Goal: Task Accomplishment & Management: Manage account settings

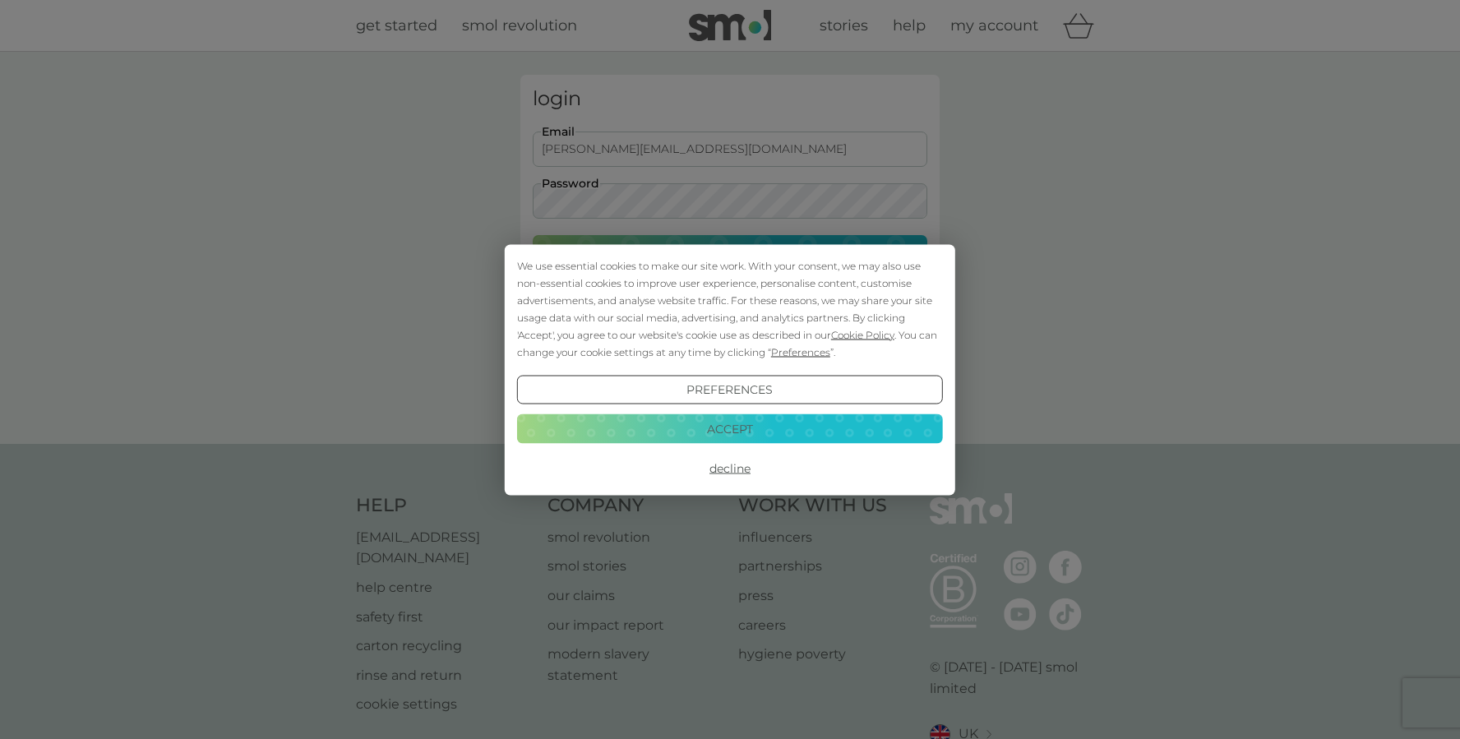
click at [730, 426] on button "Accept" at bounding box center [730, 429] width 426 height 30
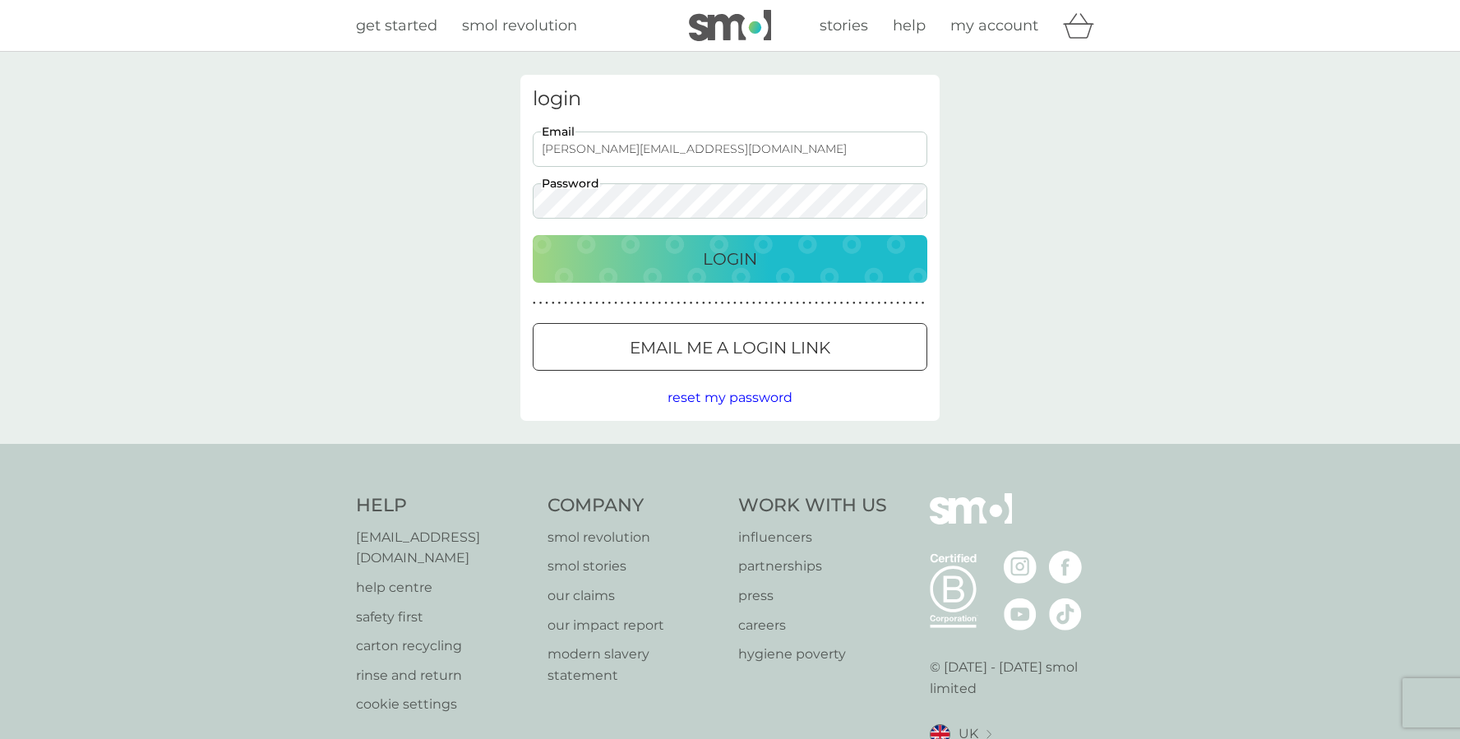
click at [729, 263] on p "Login" at bounding box center [730, 259] width 54 height 26
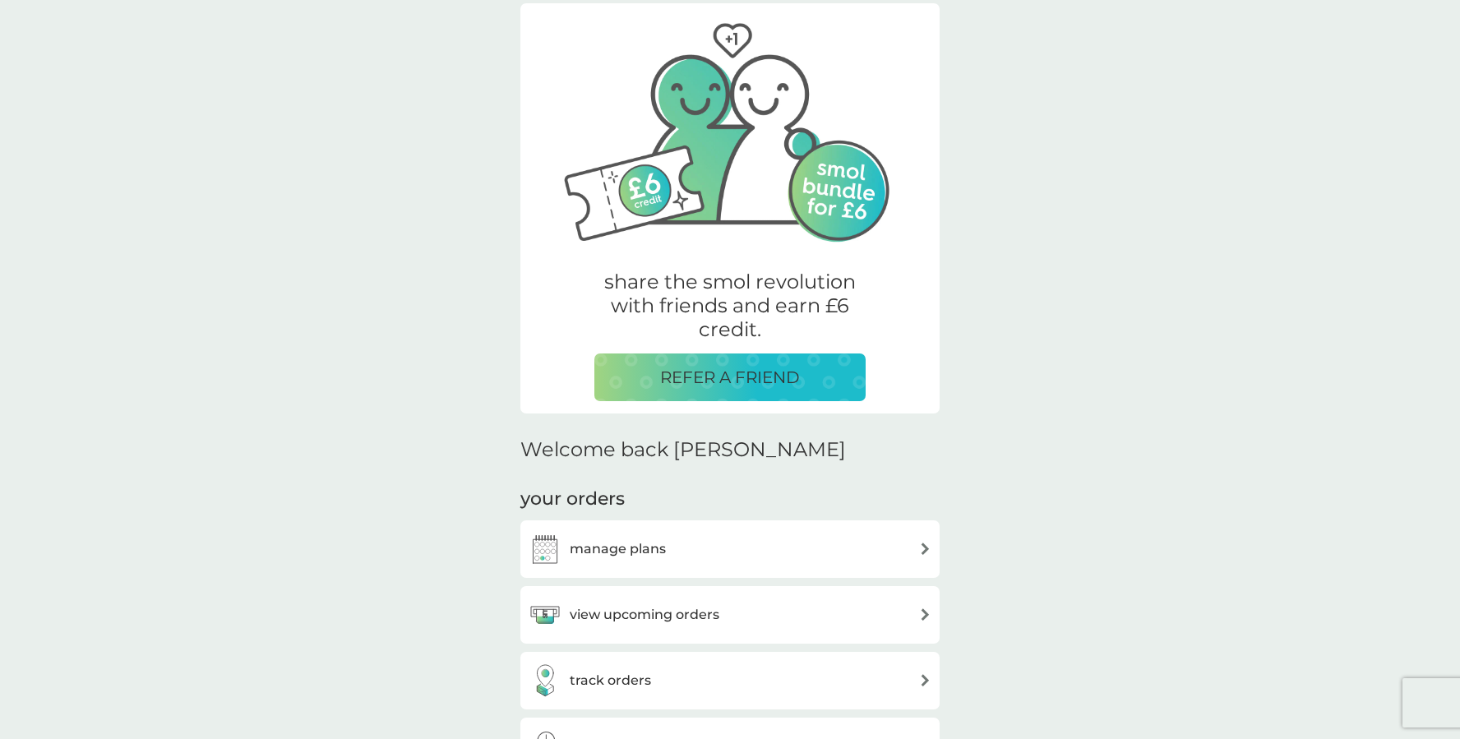
scroll to position [124, 0]
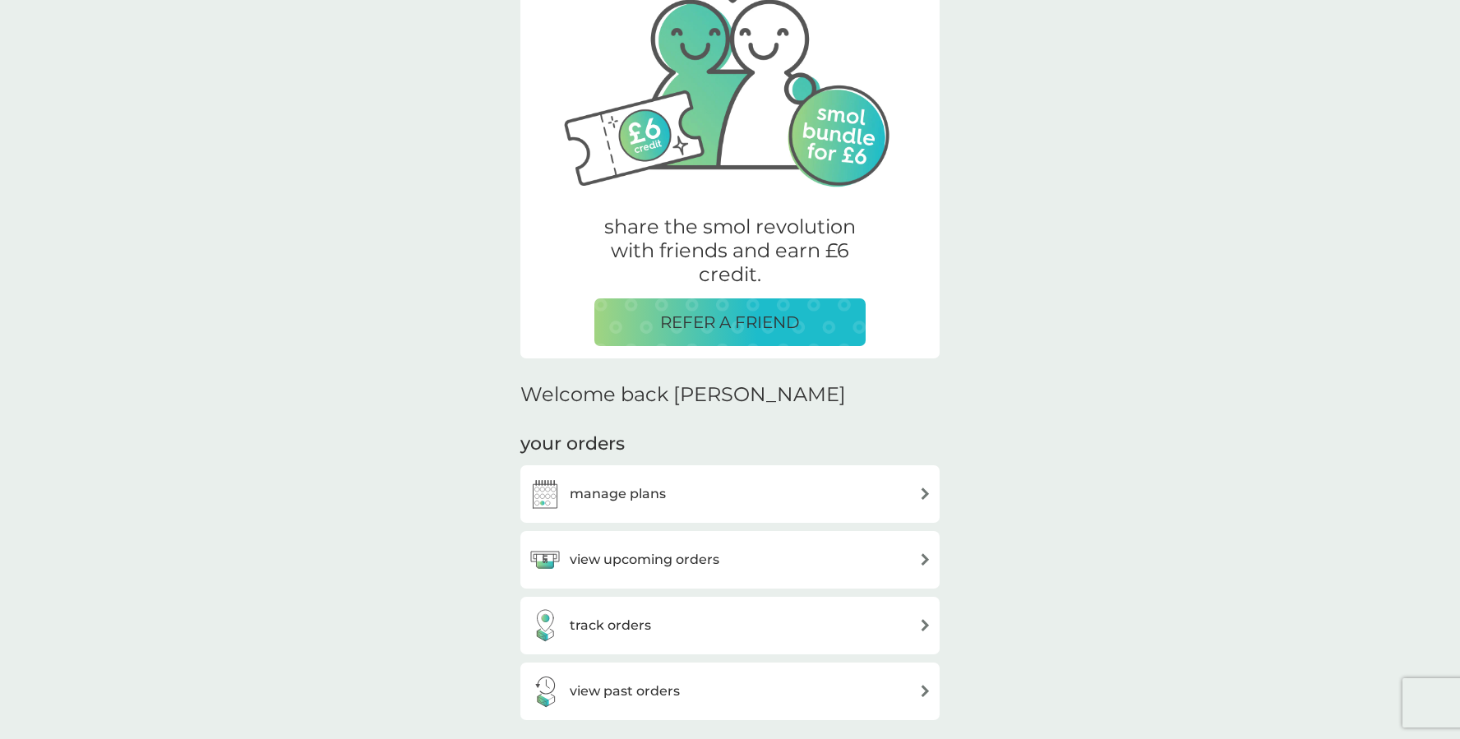
click at [630, 566] on h3 "view upcoming orders" at bounding box center [645, 559] width 150 height 21
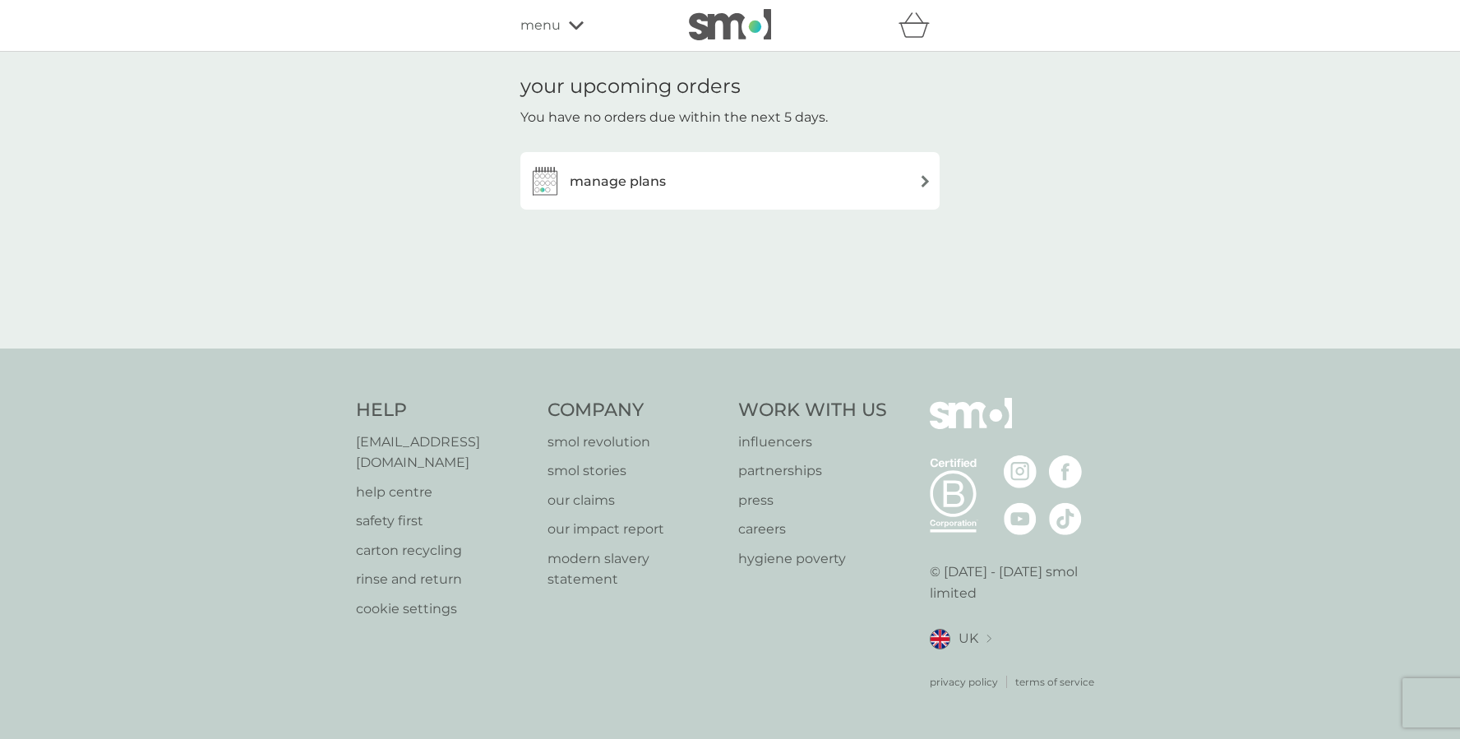
click at [640, 190] on h3 "manage plans" at bounding box center [618, 181] width 96 height 21
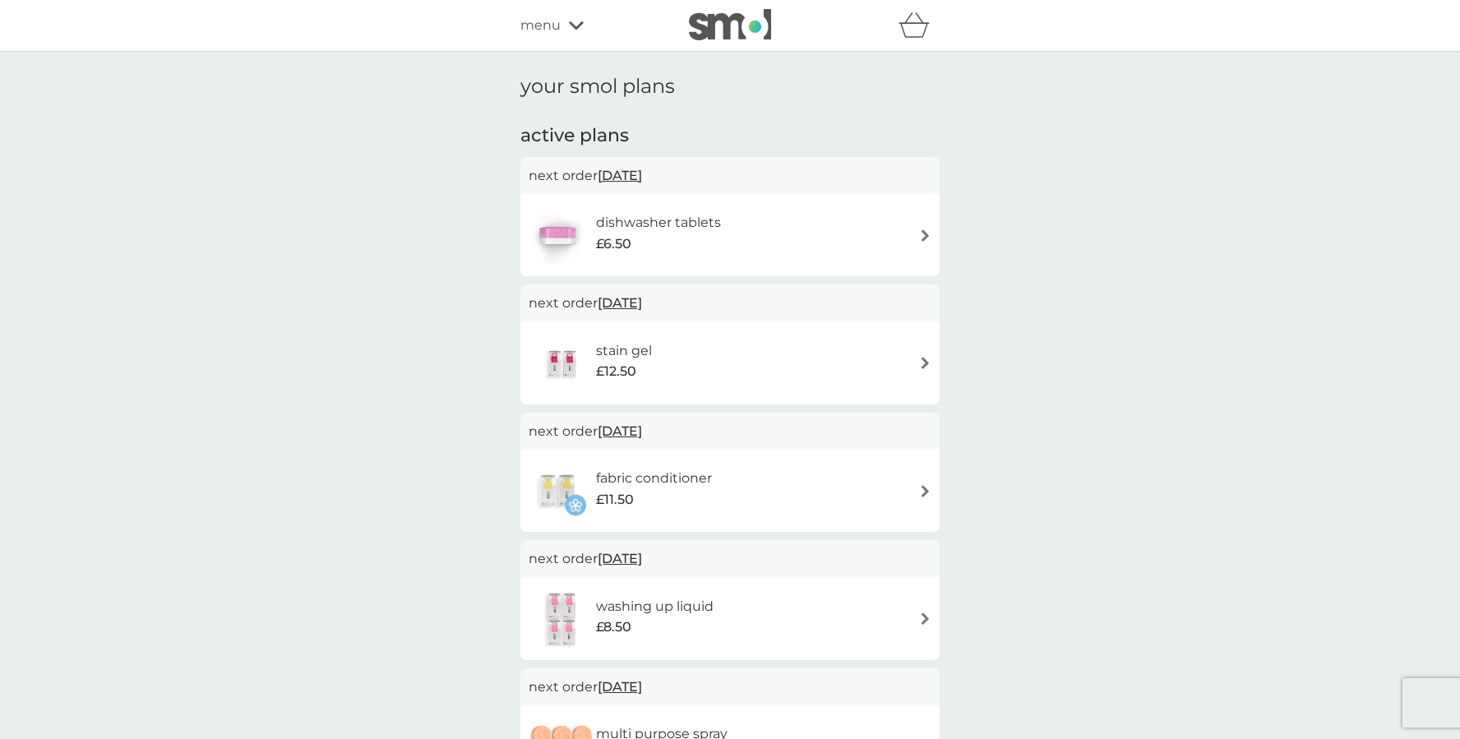
click at [927, 233] on img at bounding box center [925, 235] width 12 height 12
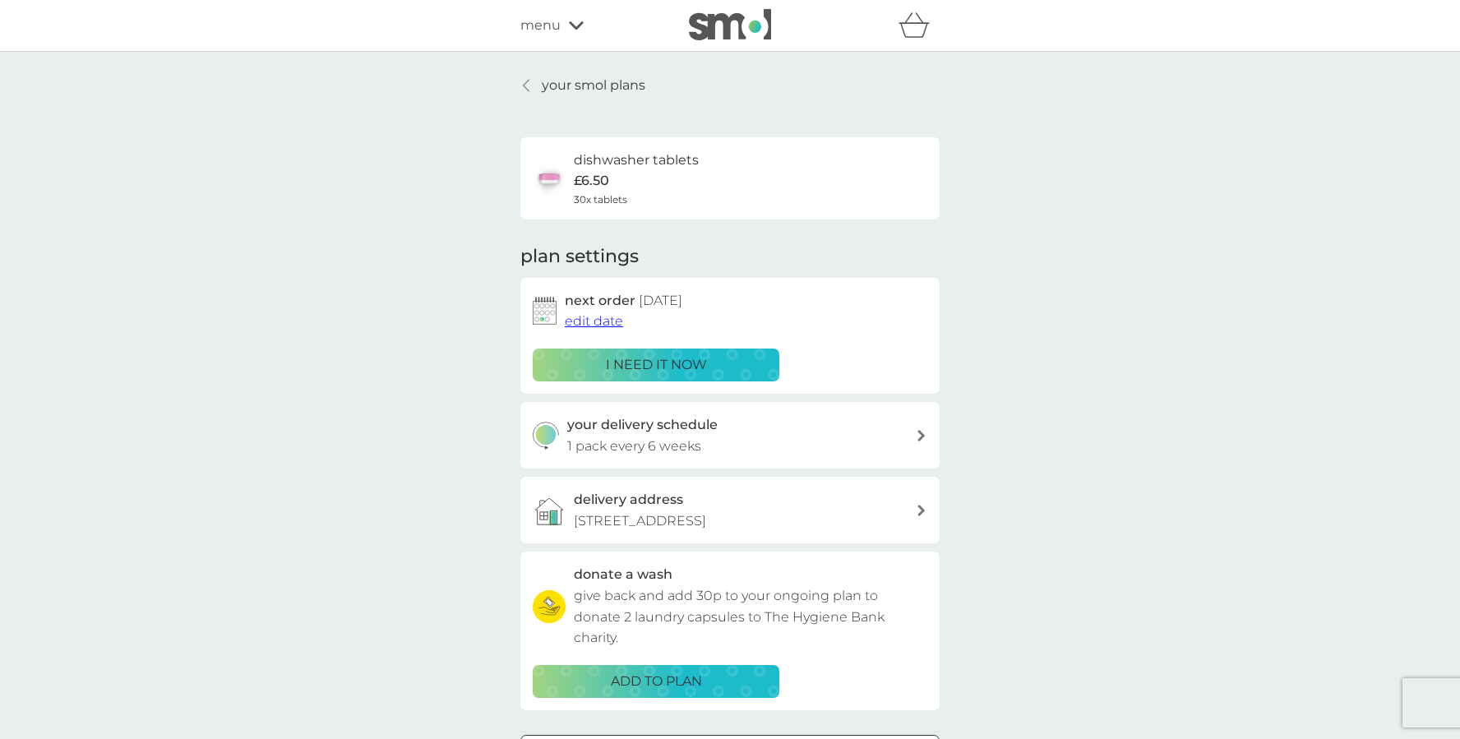
click at [559, 85] on p "your smol plans" at bounding box center [594, 85] width 104 height 21
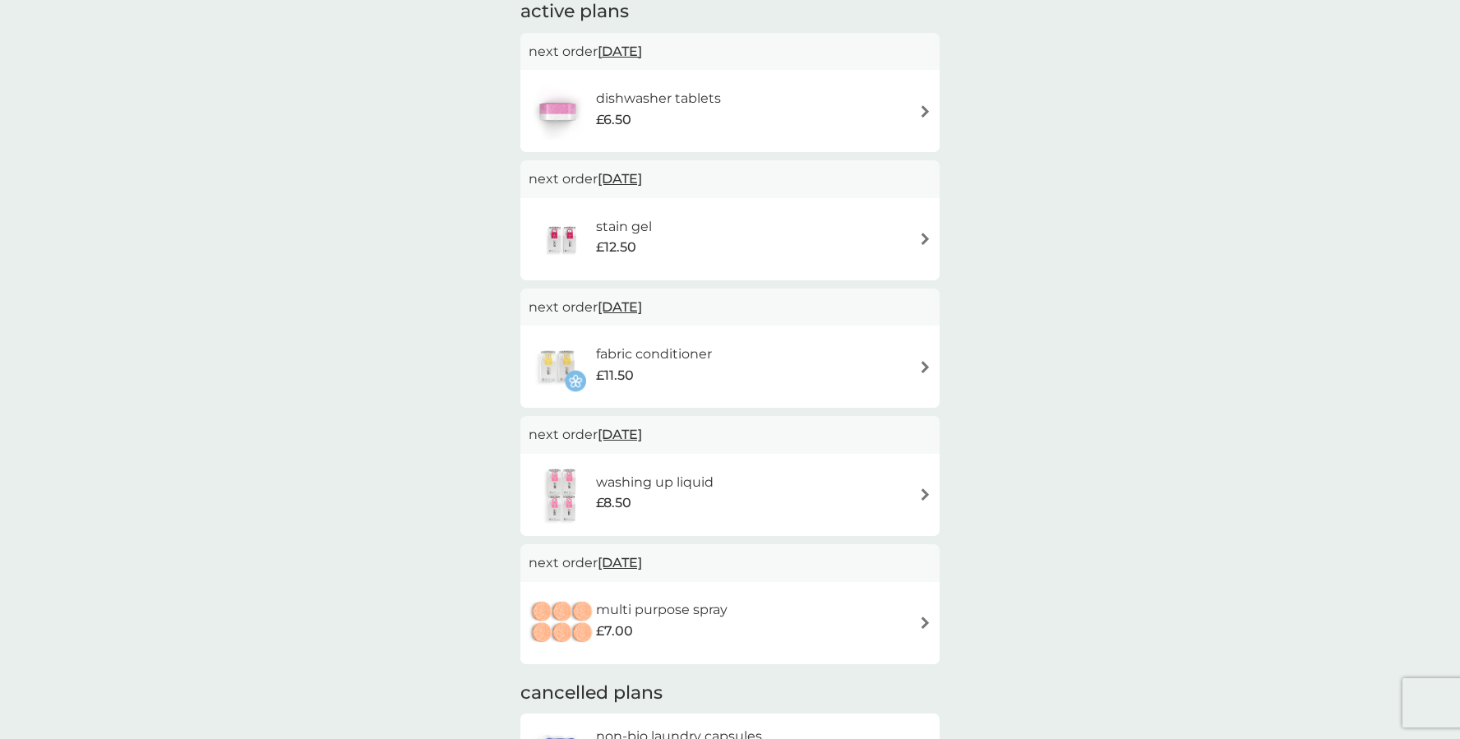
scroll to position [127, 0]
click at [926, 240] on img at bounding box center [925, 235] width 12 height 12
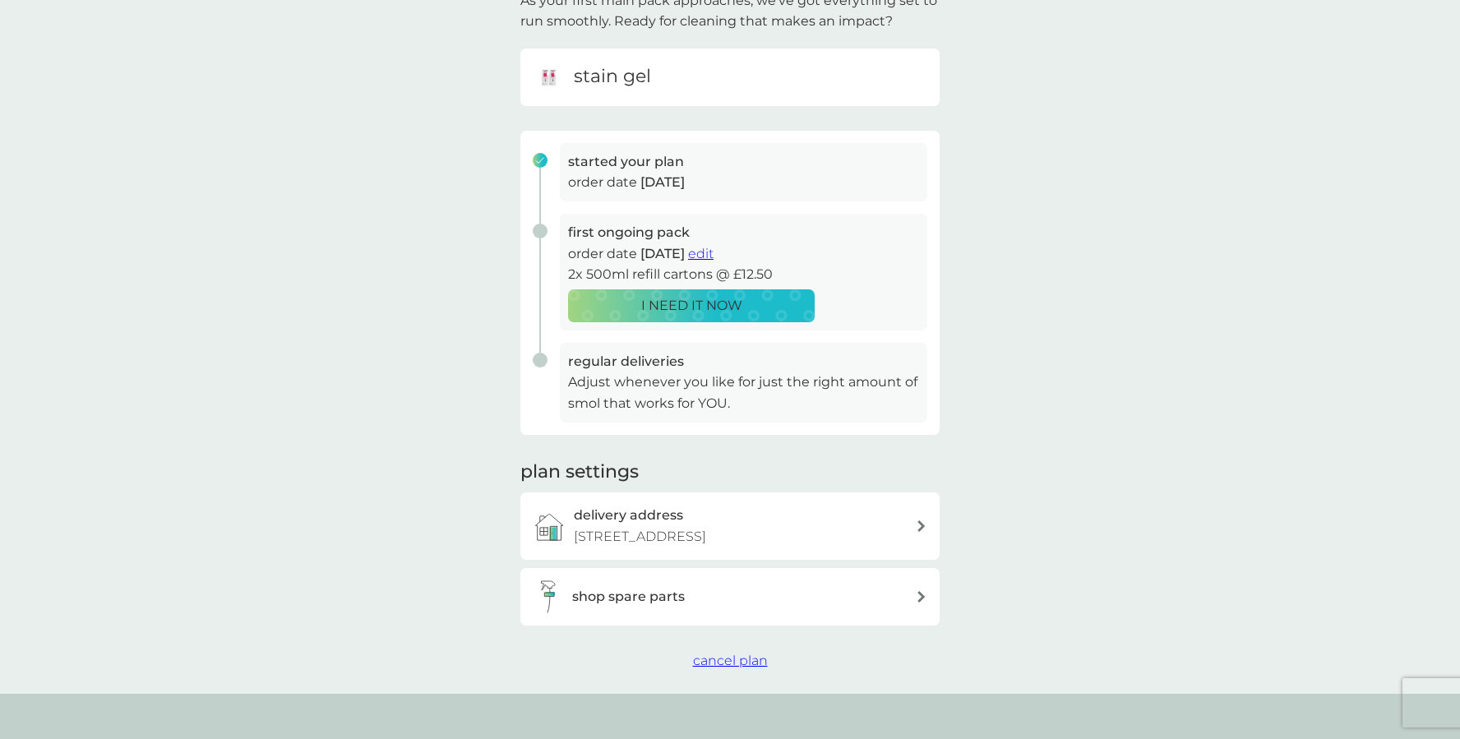
scroll to position [132, 0]
click at [731, 657] on span "cancel plan" at bounding box center [730, 660] width 75 height 16
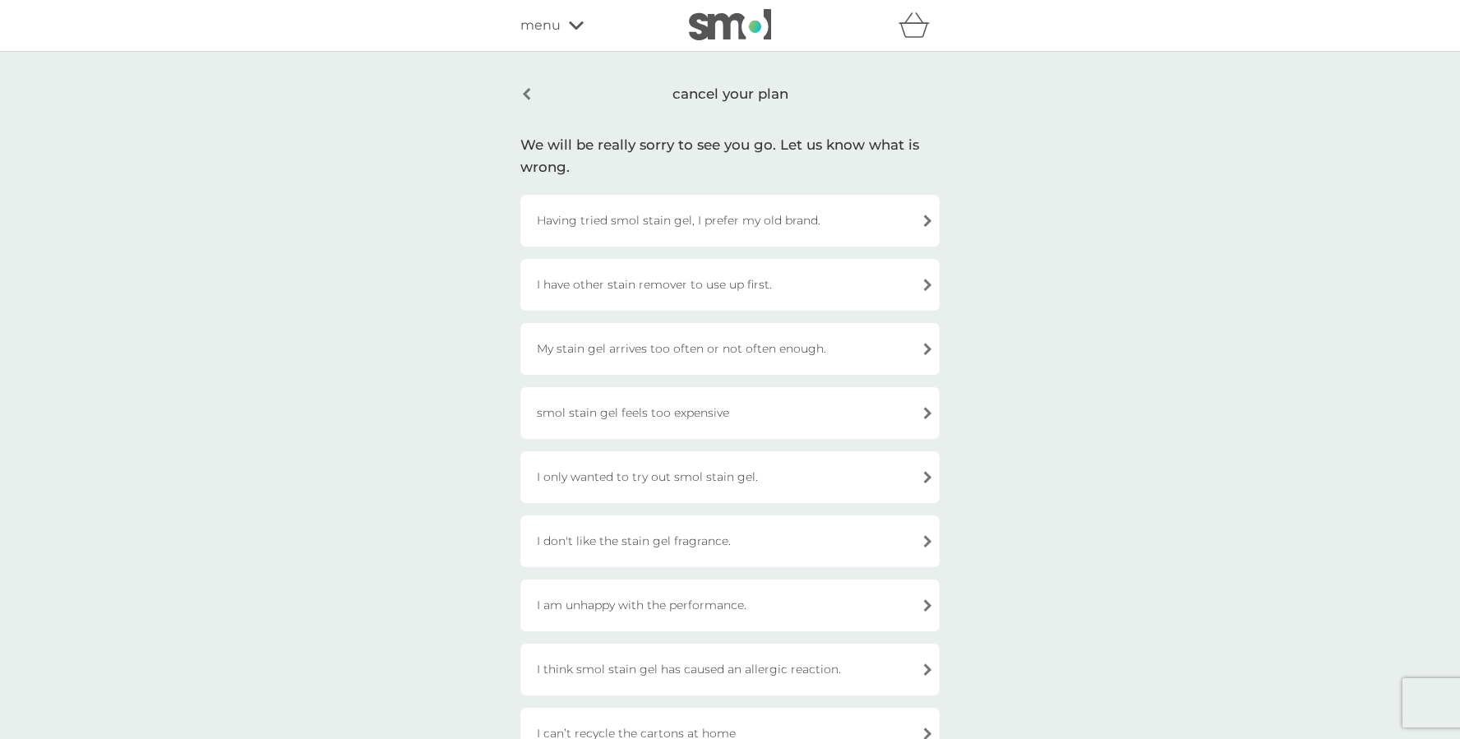
click at [750, 349] on div "My stain gel arrives too often or not often enough." at bounding box center [729, 349] width 419 height 52
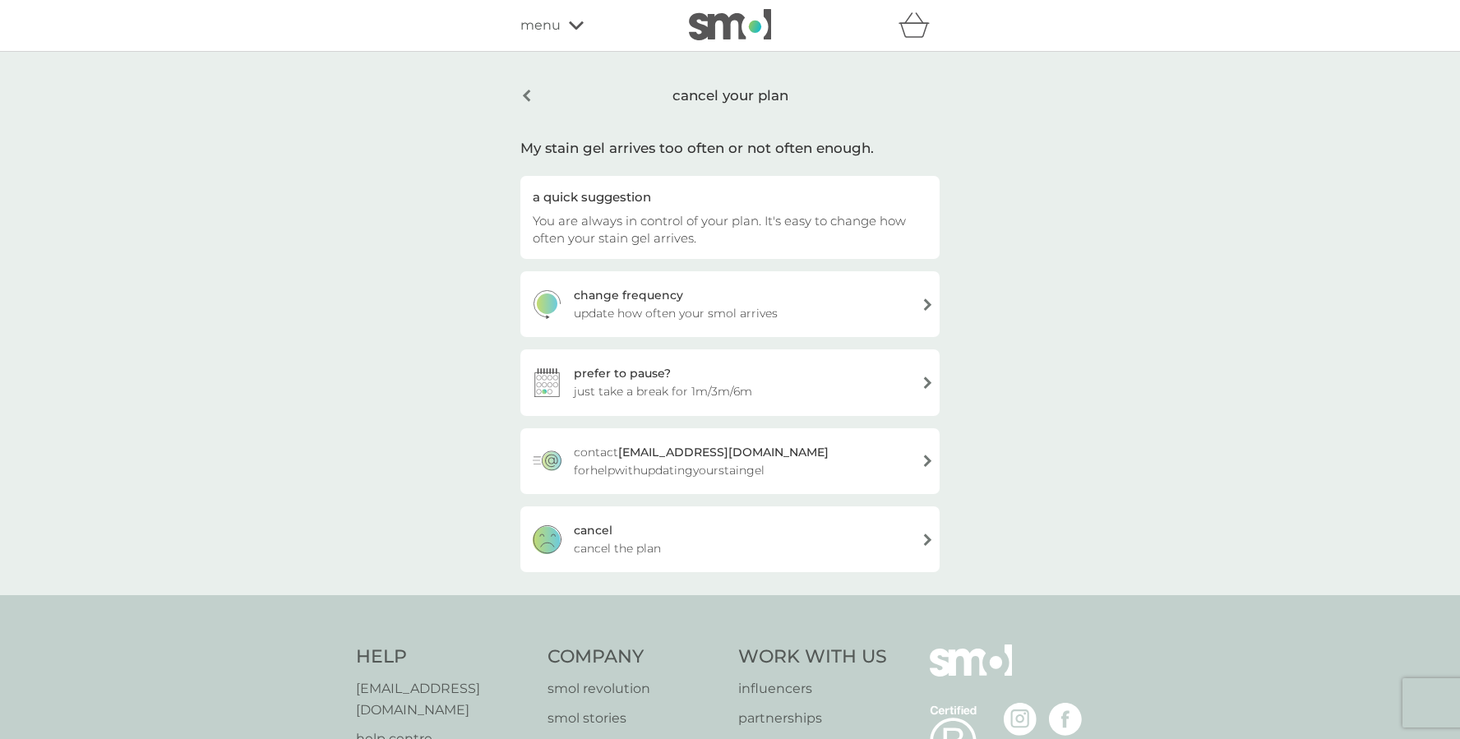
click at [600, 537] on div "cancel" at bounding box center [593, 530] width 39 height 18
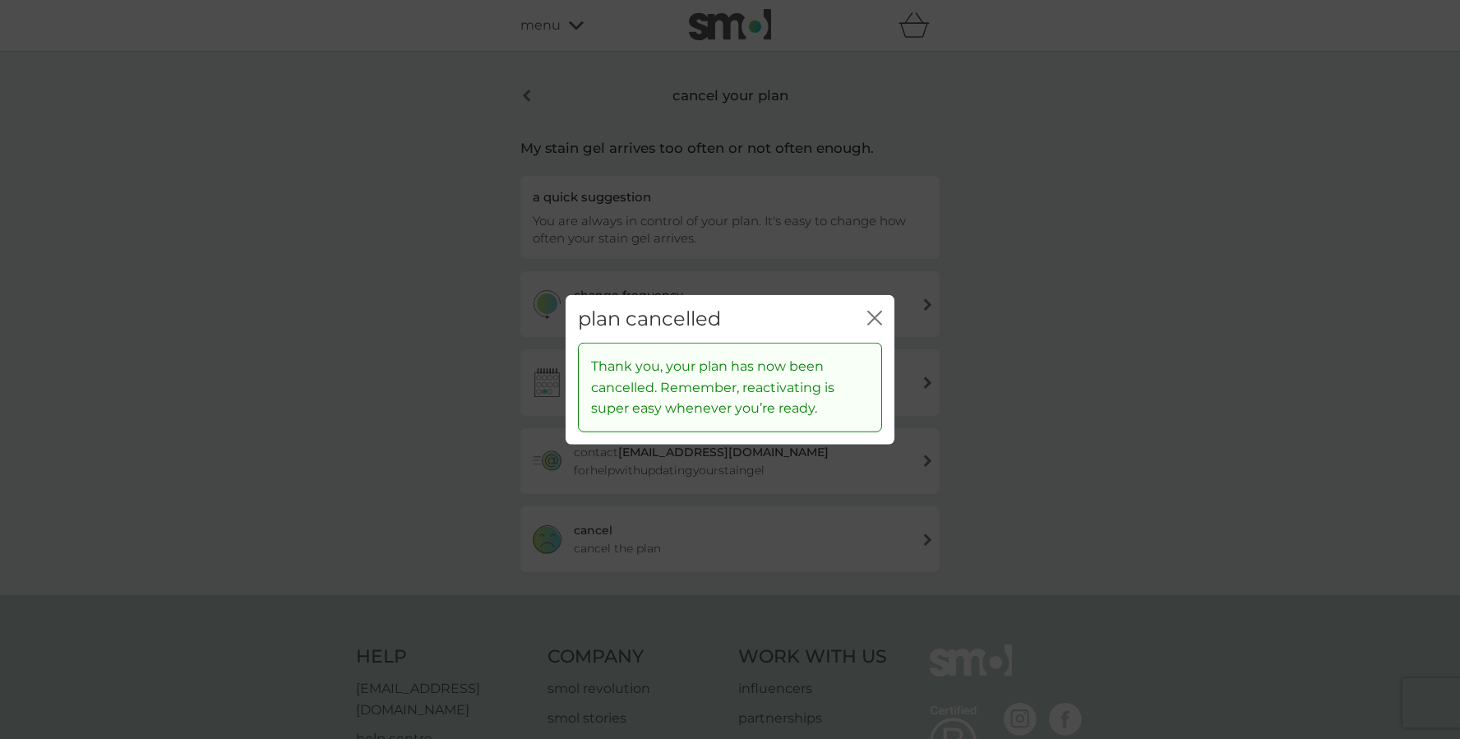
click at [880, 320] on icon "close" at bounding box center [874, 317] width 15 height 15
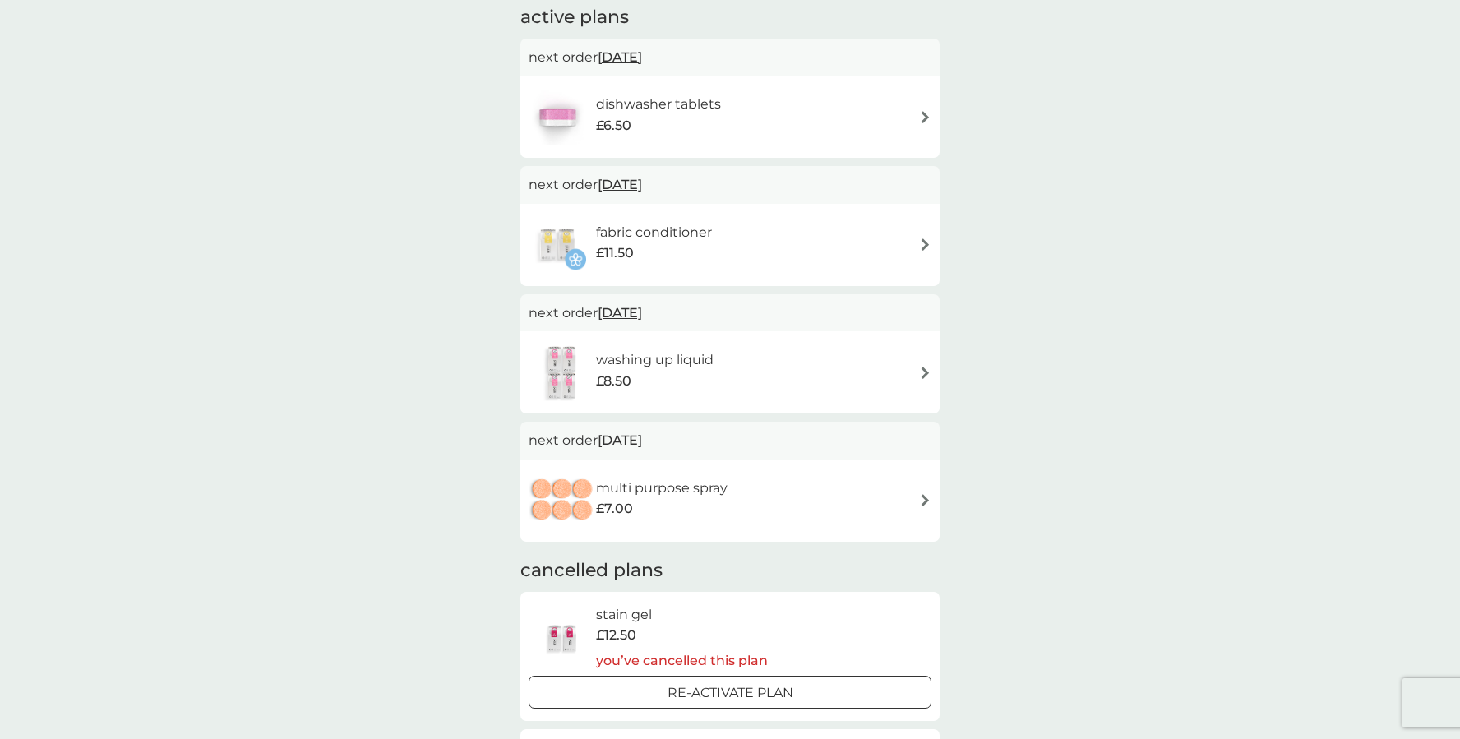
scroll to position [90, 0]
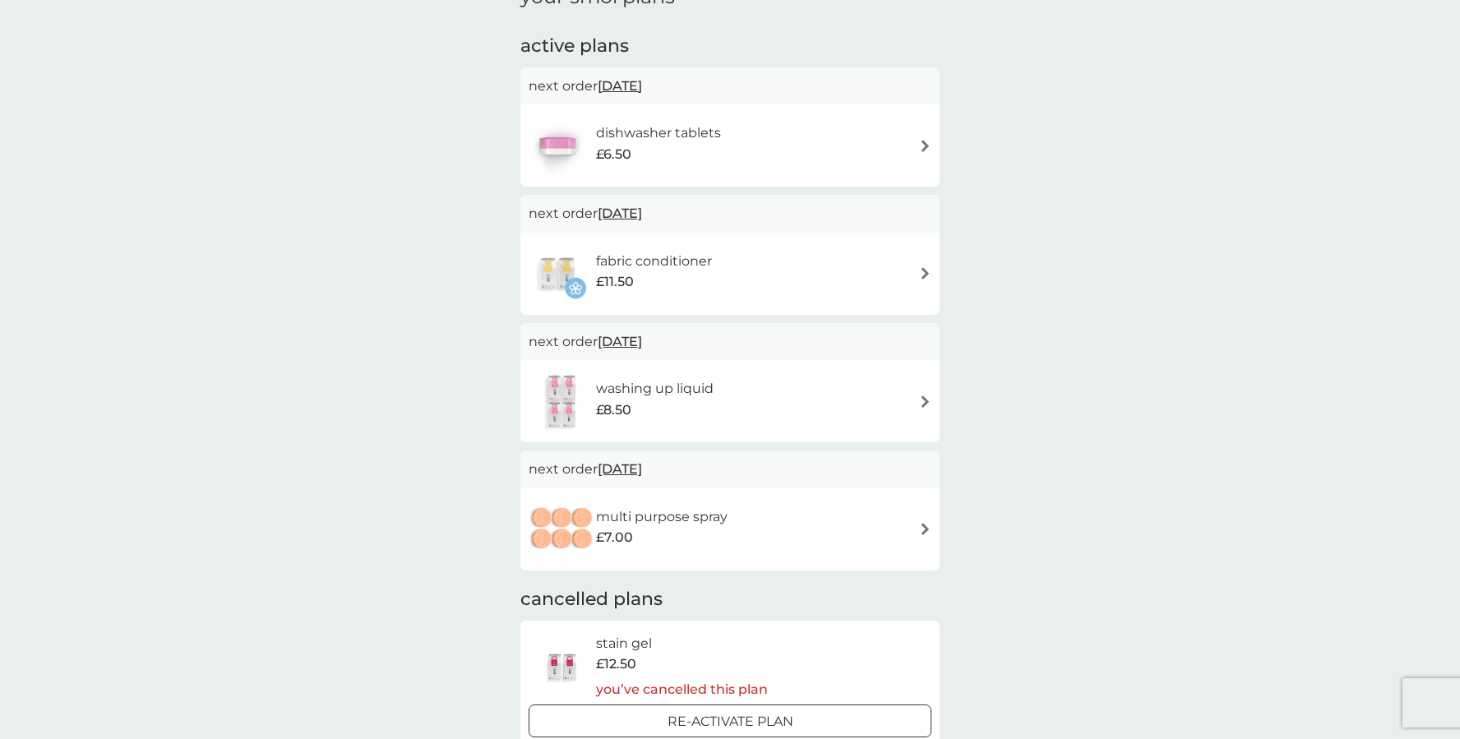
click at [696, 263] on h6 "fabric conditioner" at bounding box center [654, 261] width 116 height 21
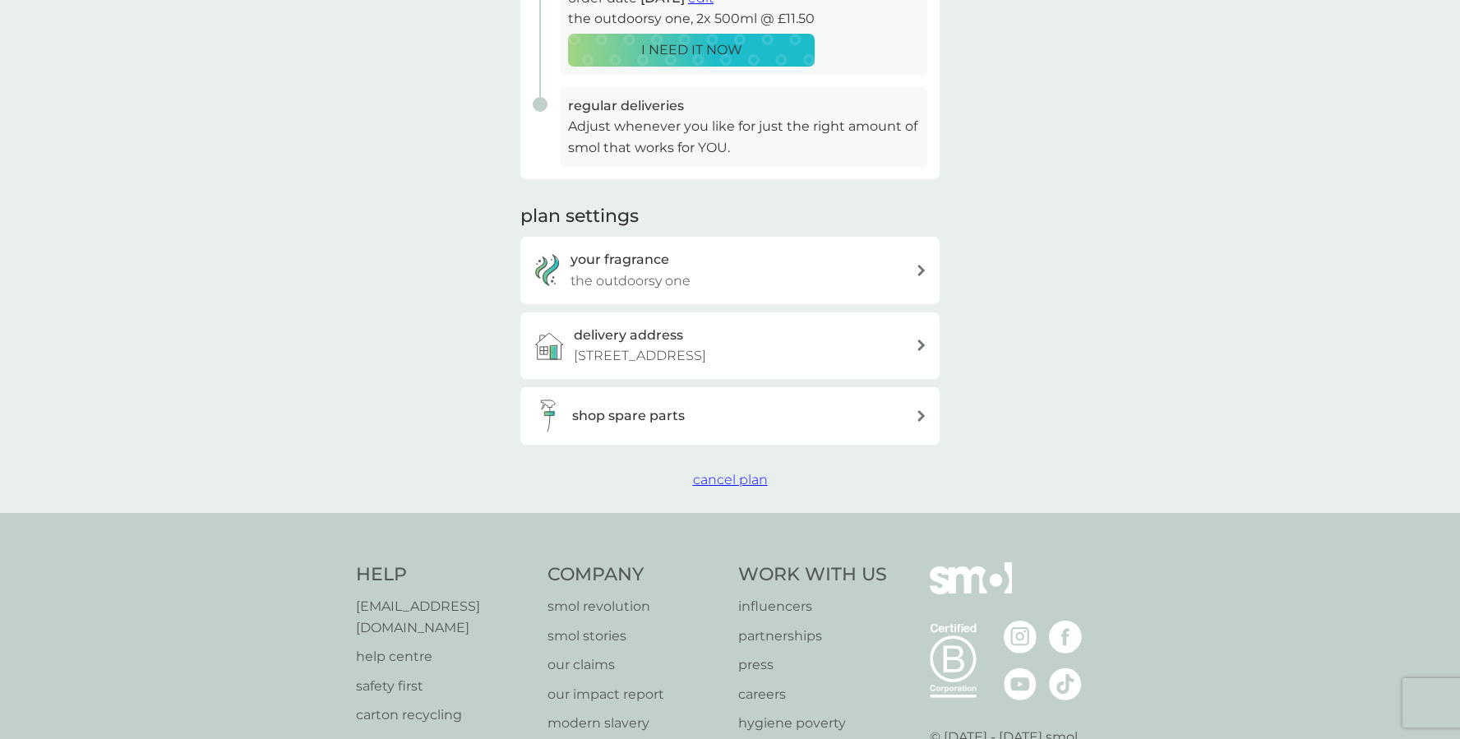
scroll to position [389, 0]
click at [736, 473] on span "cancel plan" at bounding box center [730, 477] width 75 height 16
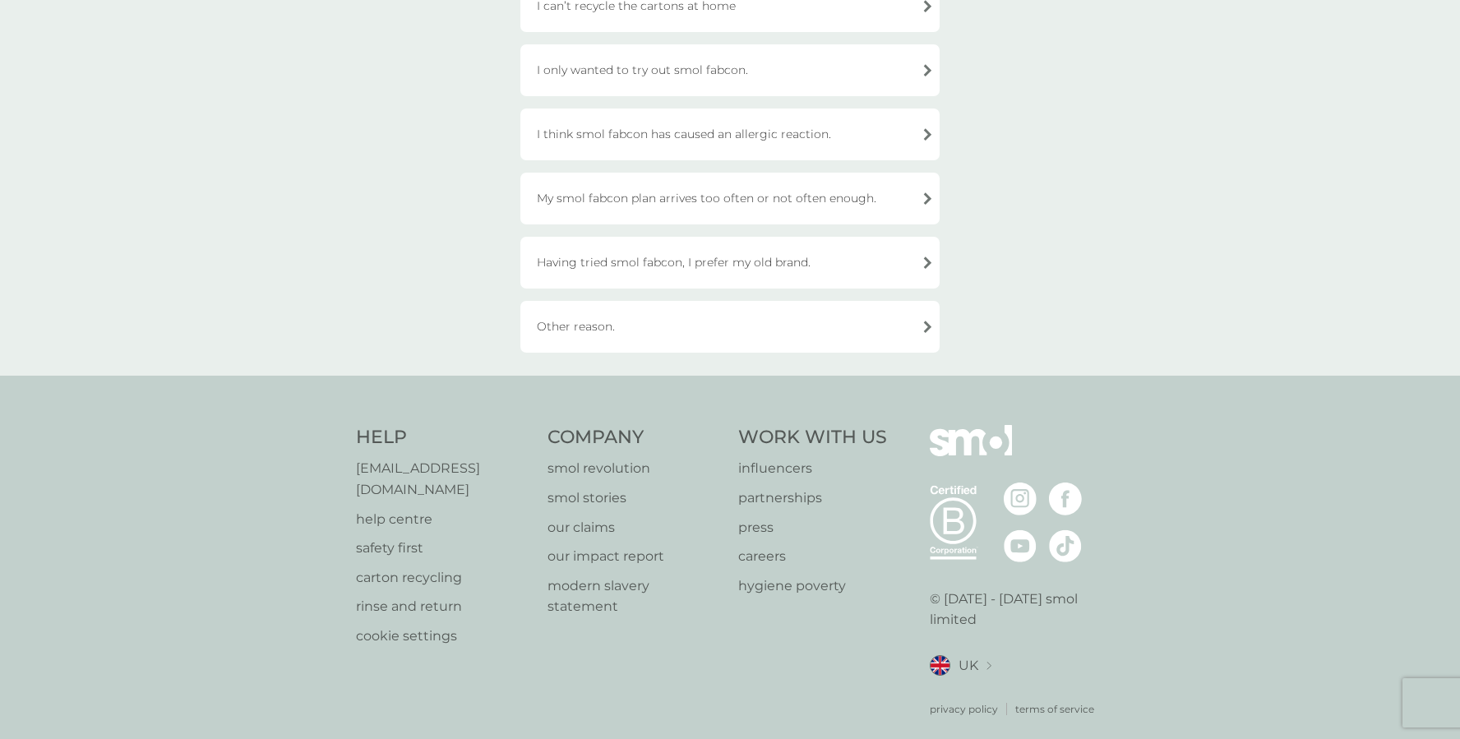
scroll to position [542, 0]
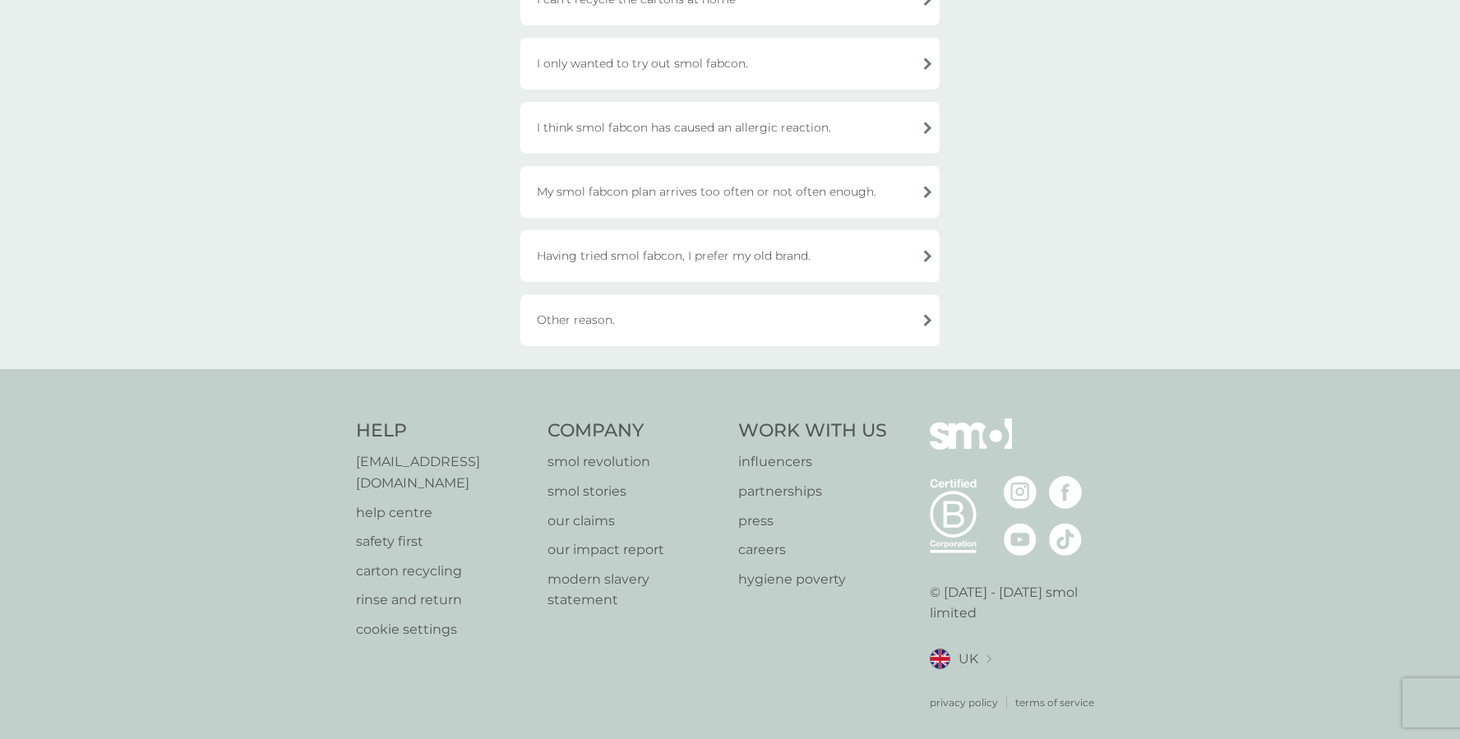
click at [569, 330] on div "Other reason." at bounding box center [729, 320] width 419 height 52
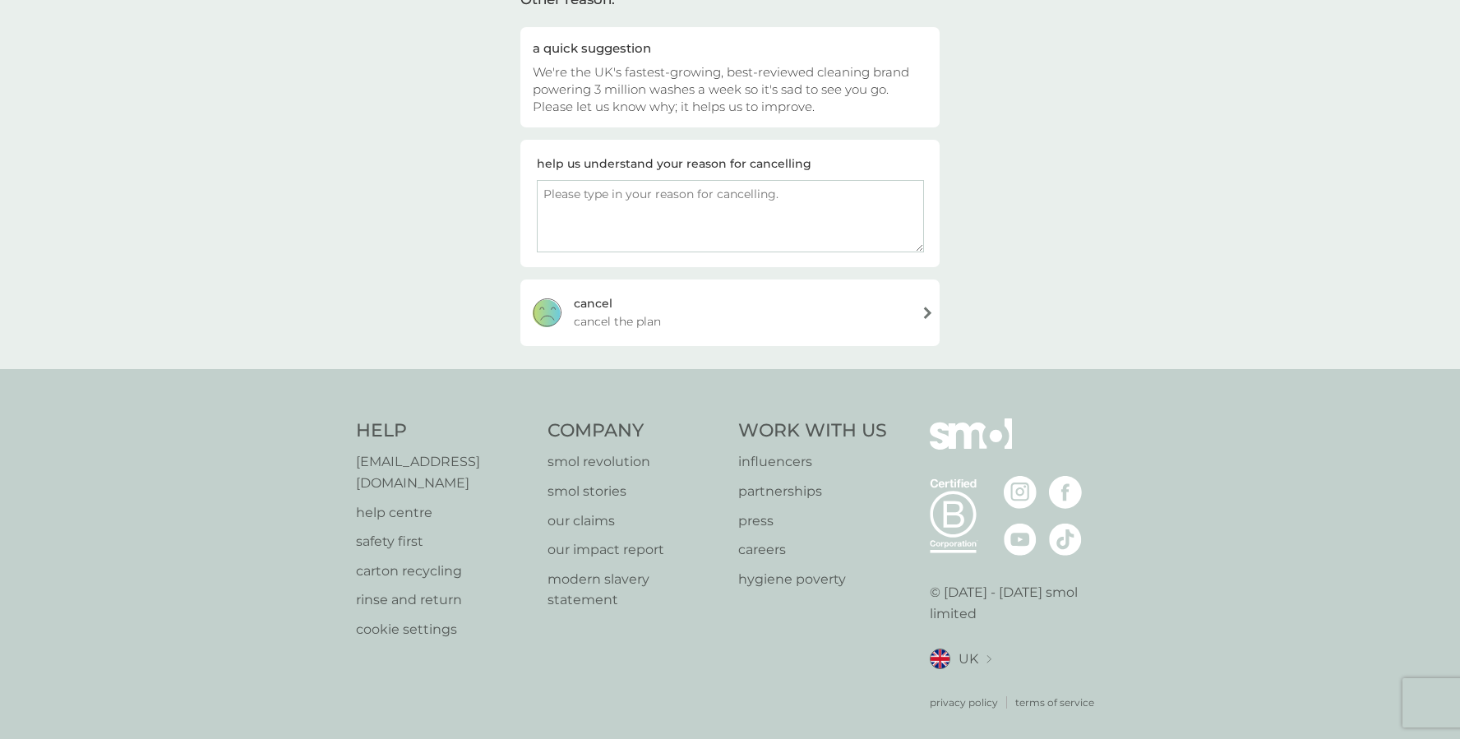
click at [616, 295] on div "cancel cancel the plan" at bounding box center [729, 312] width 419 height 66
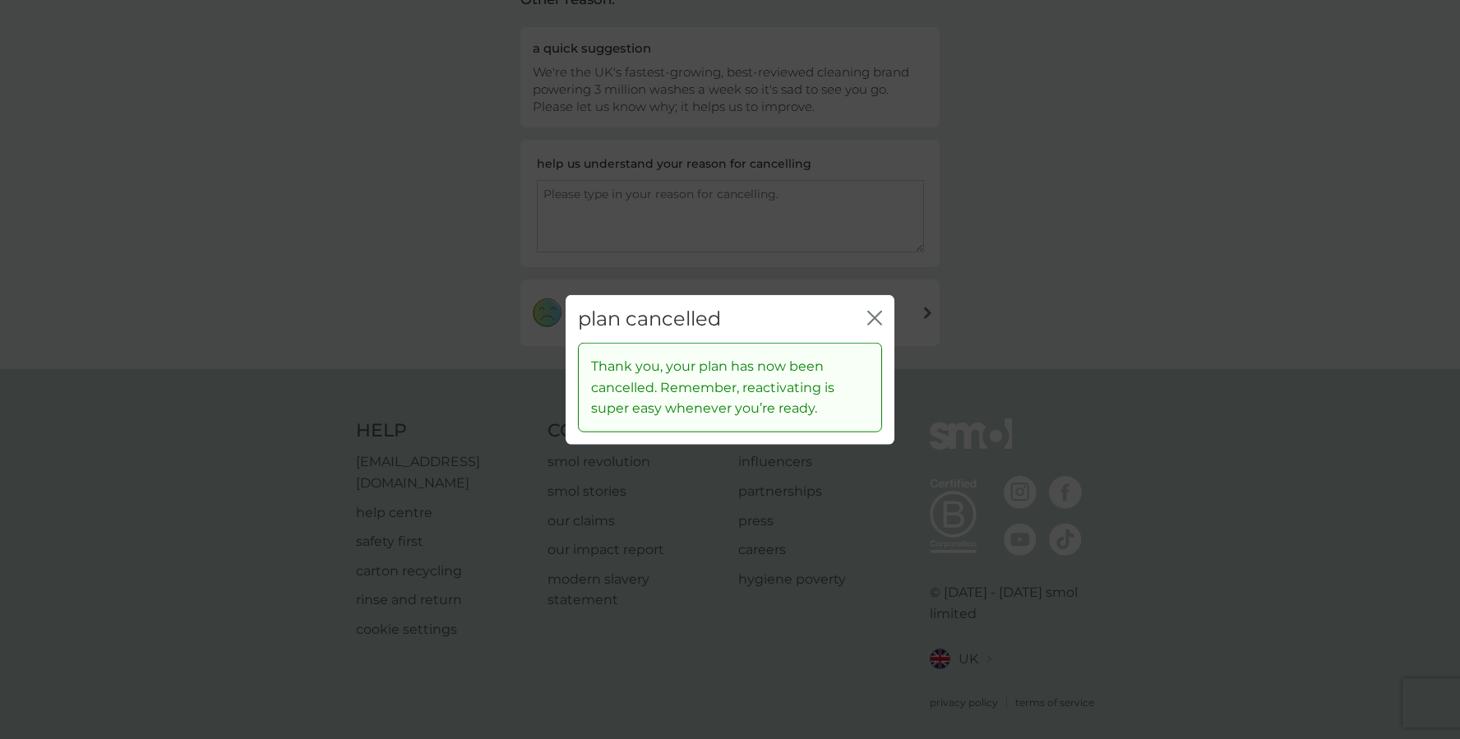
click at [877, 317] on icon "close" at bounding box center [874, 317] width 15 height 15
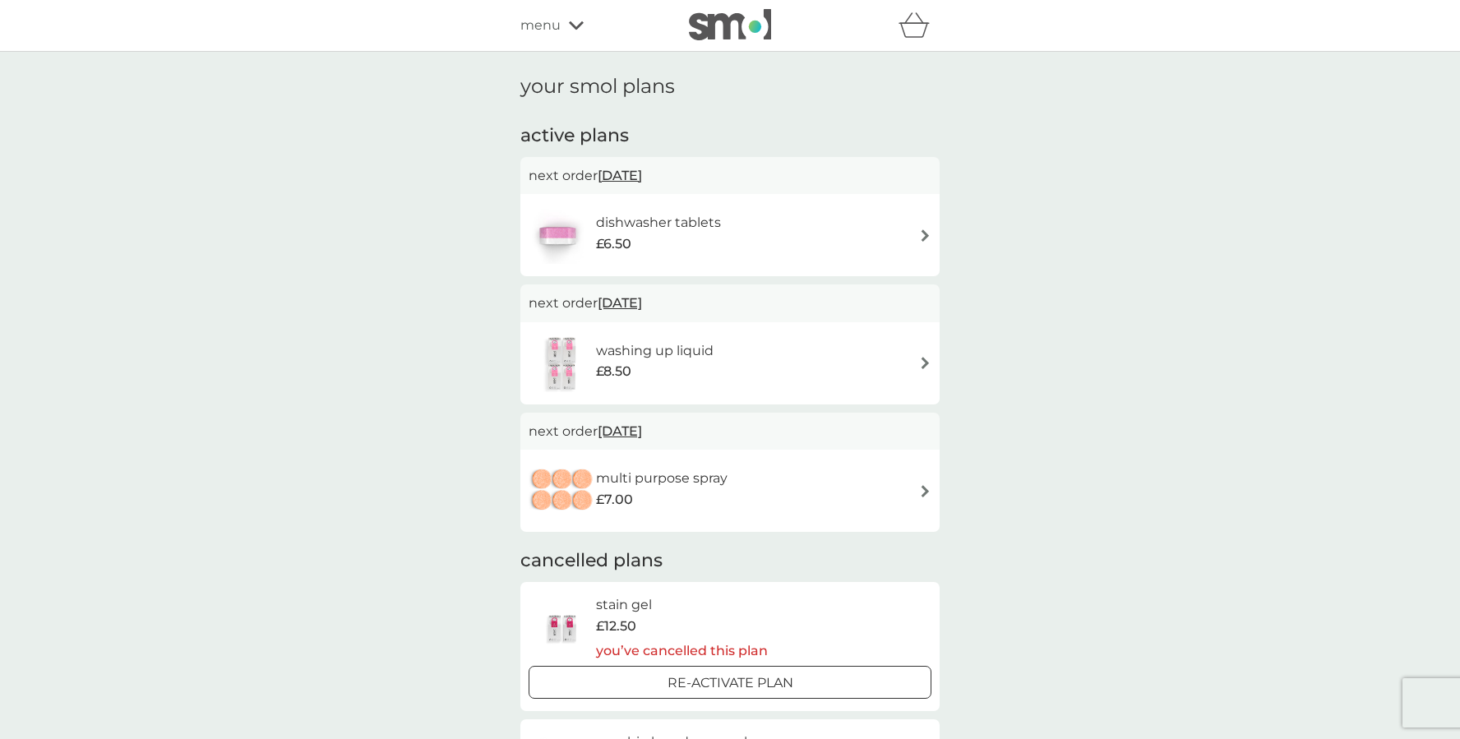
click at [619, 228] on h6 "dishwasher tablets" at bounding box center [658, 222] width 125 height 21
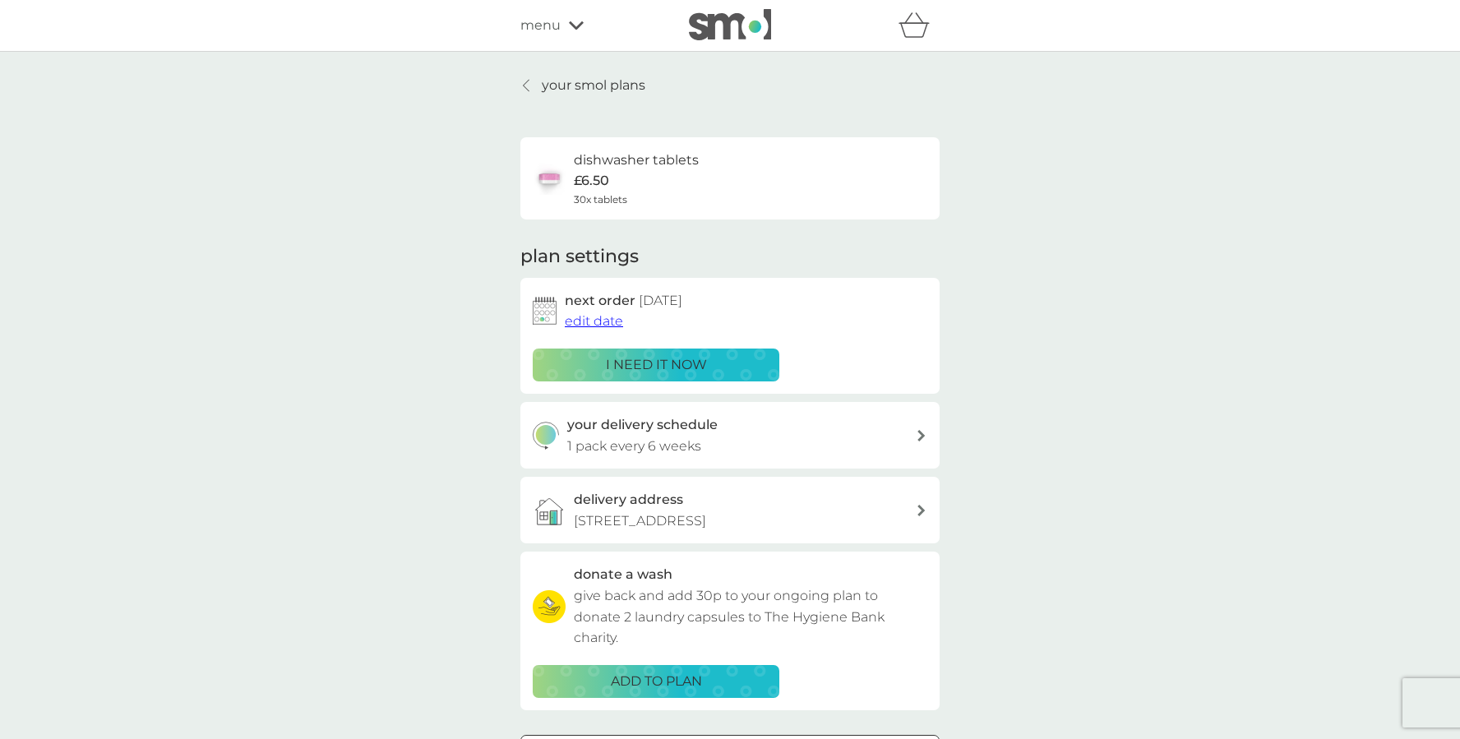
click at [557, 85] on p "your smol plans" at bounding box center [594, 85] width 104 height 21
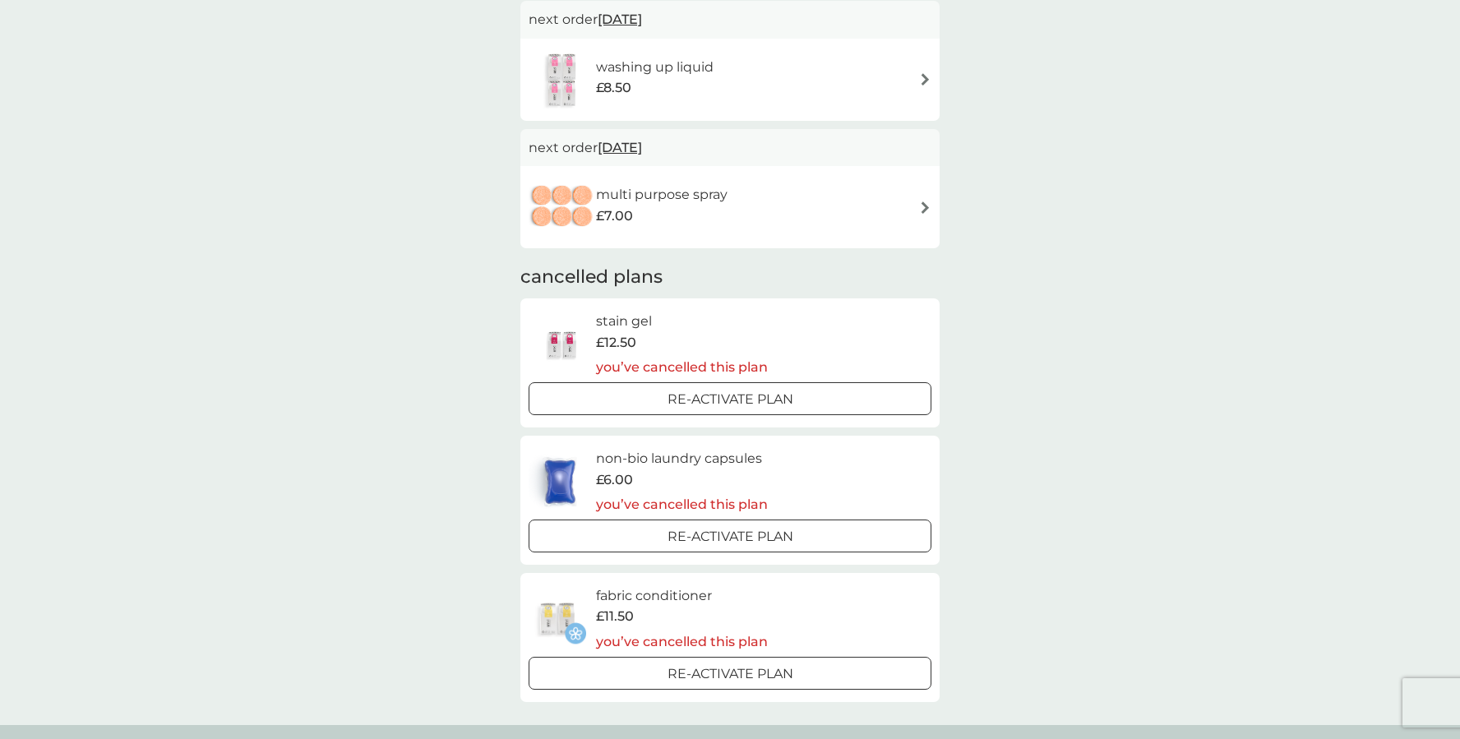
scroll to position [306, 0]
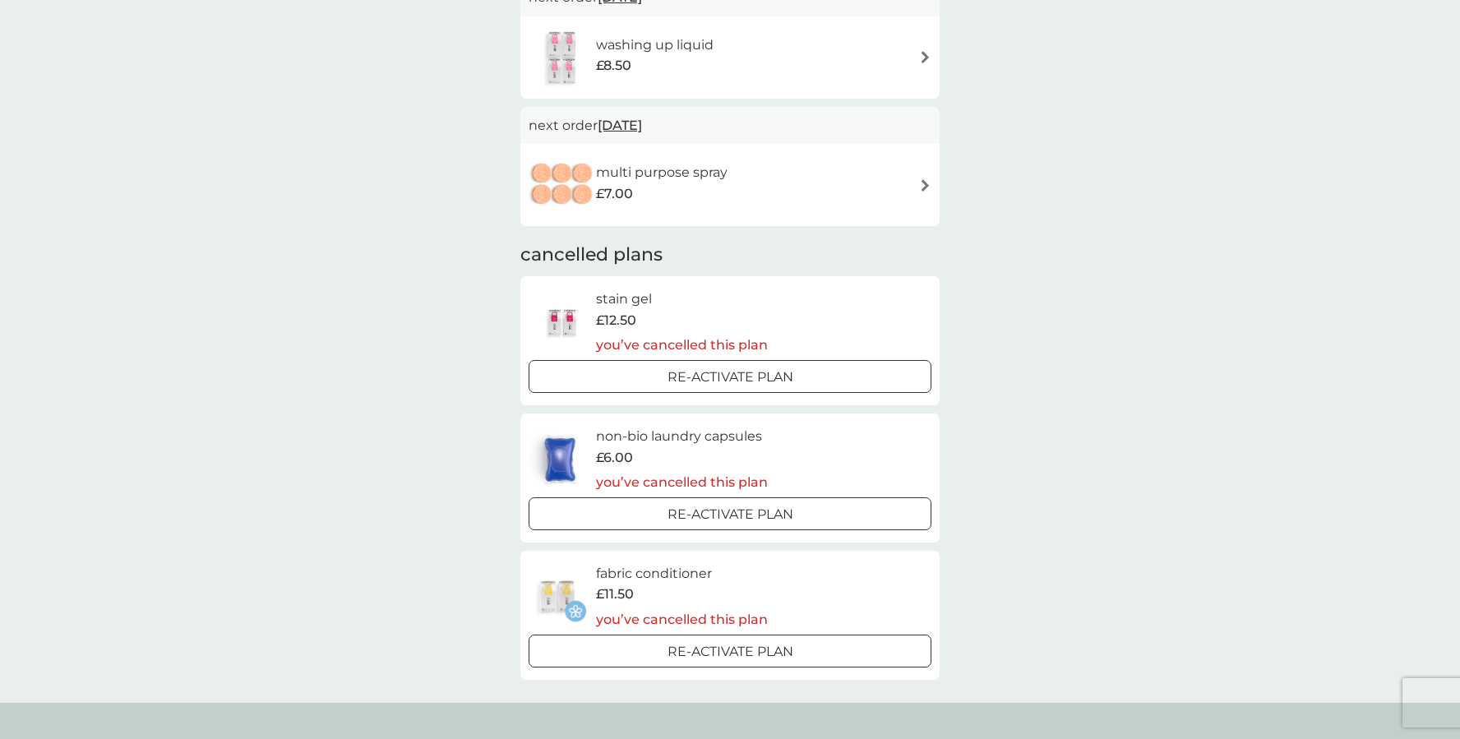
click at [623, 444] on h6 "non-bio laundry capsules" at bounding box center [682, 436] width 172 height 21
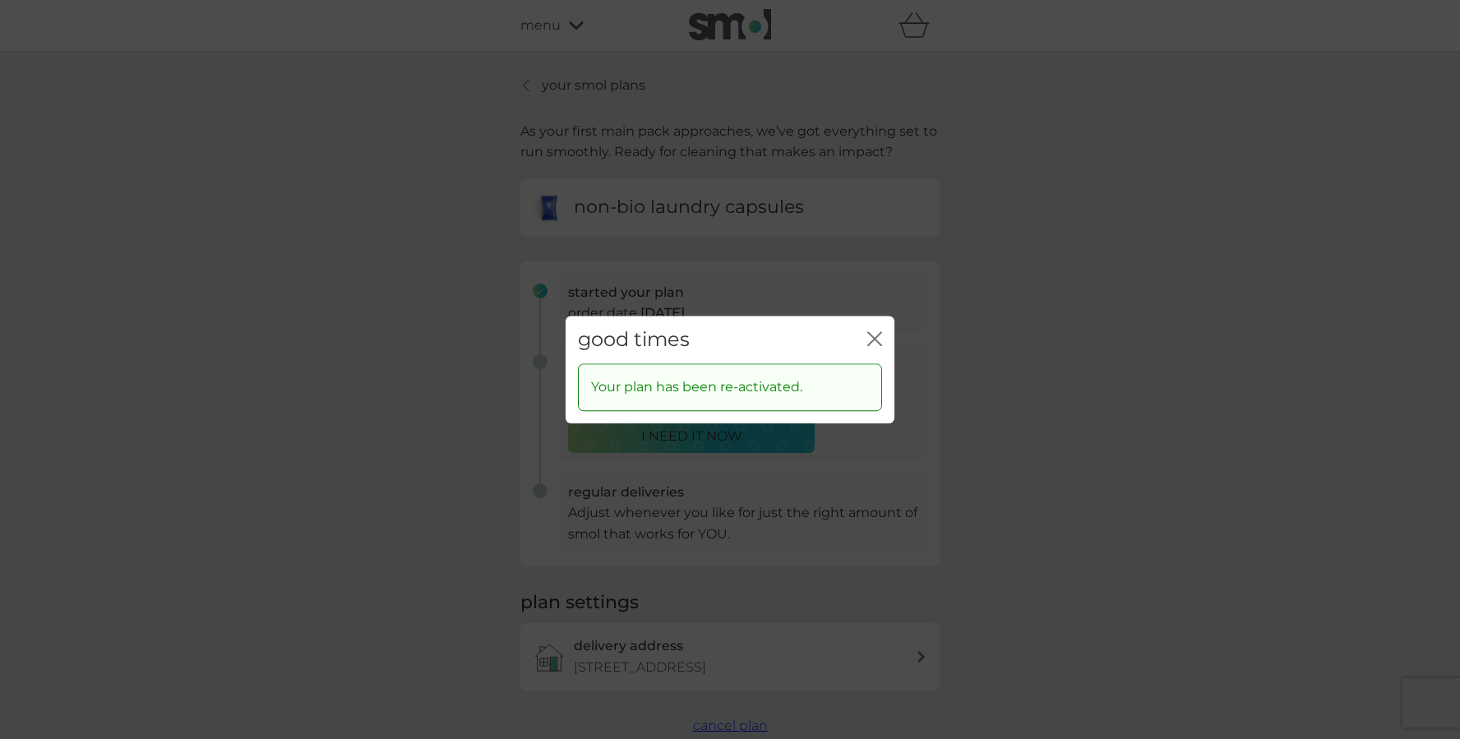
click at [879, 342] on icon "close" at bounding box center [877, 338] width 7 height 13
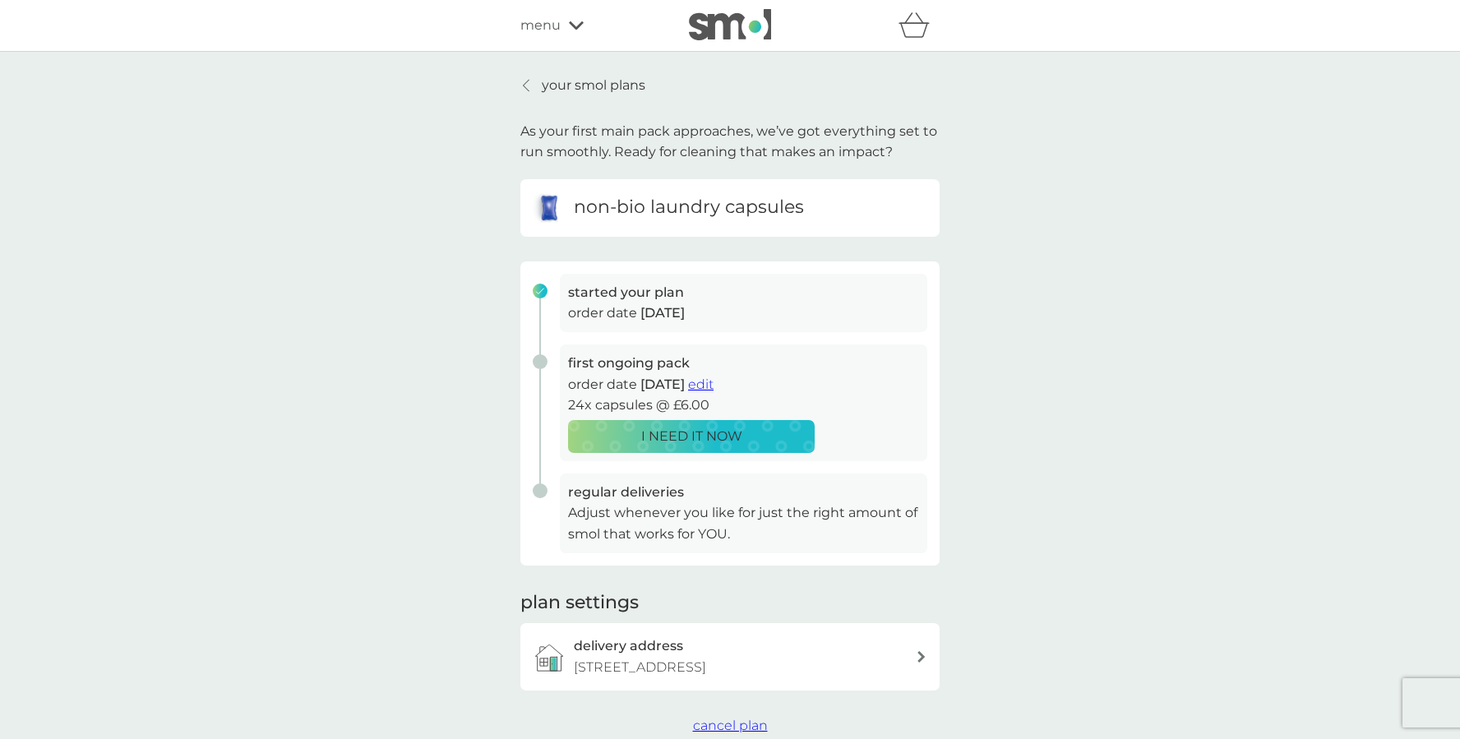
click at [609, 89] on p "your smol plans" at bounding box center [594, 85] width 104 height 21
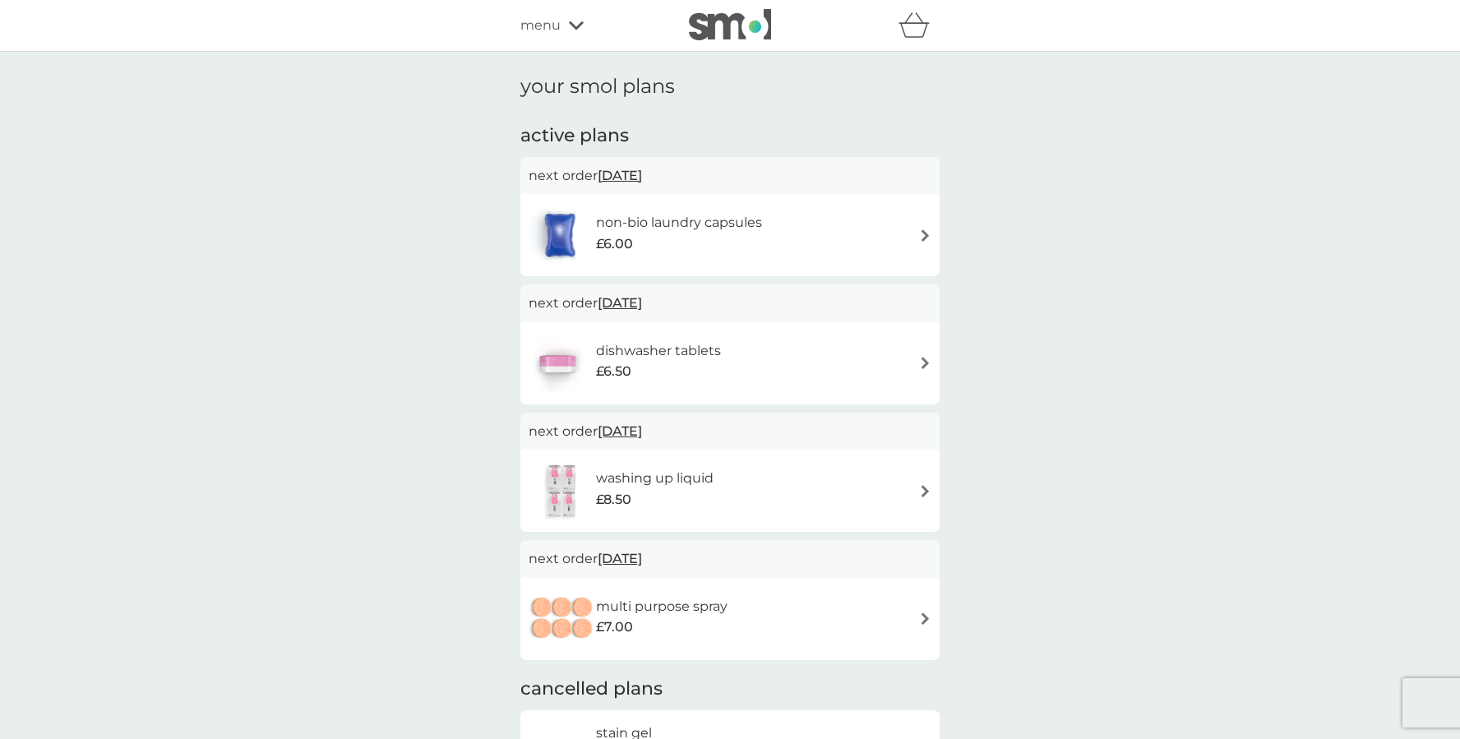
click at [625, 224] on h6 "non-bio laundry capsules" at bounding box center [679, 222] width 166 height 21
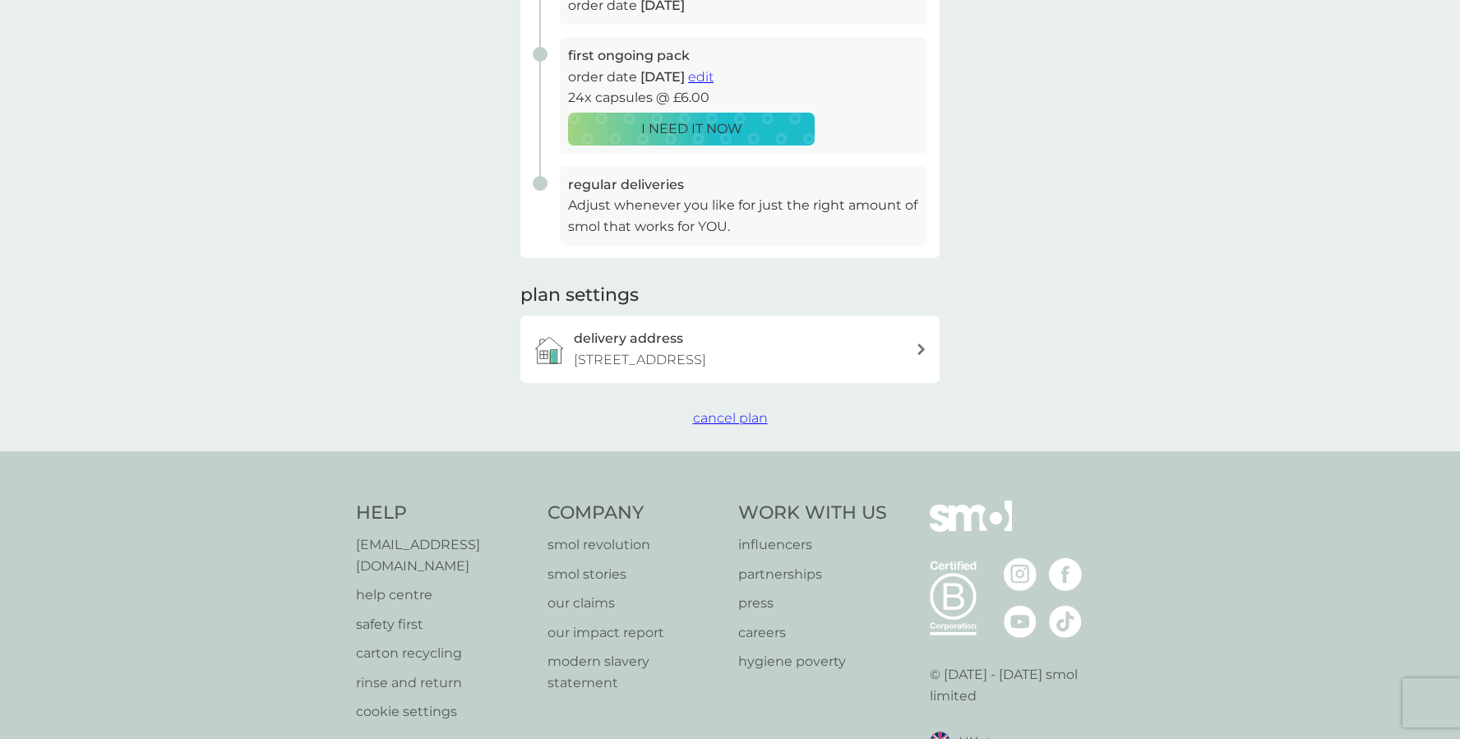
scroll to position [334, 0]
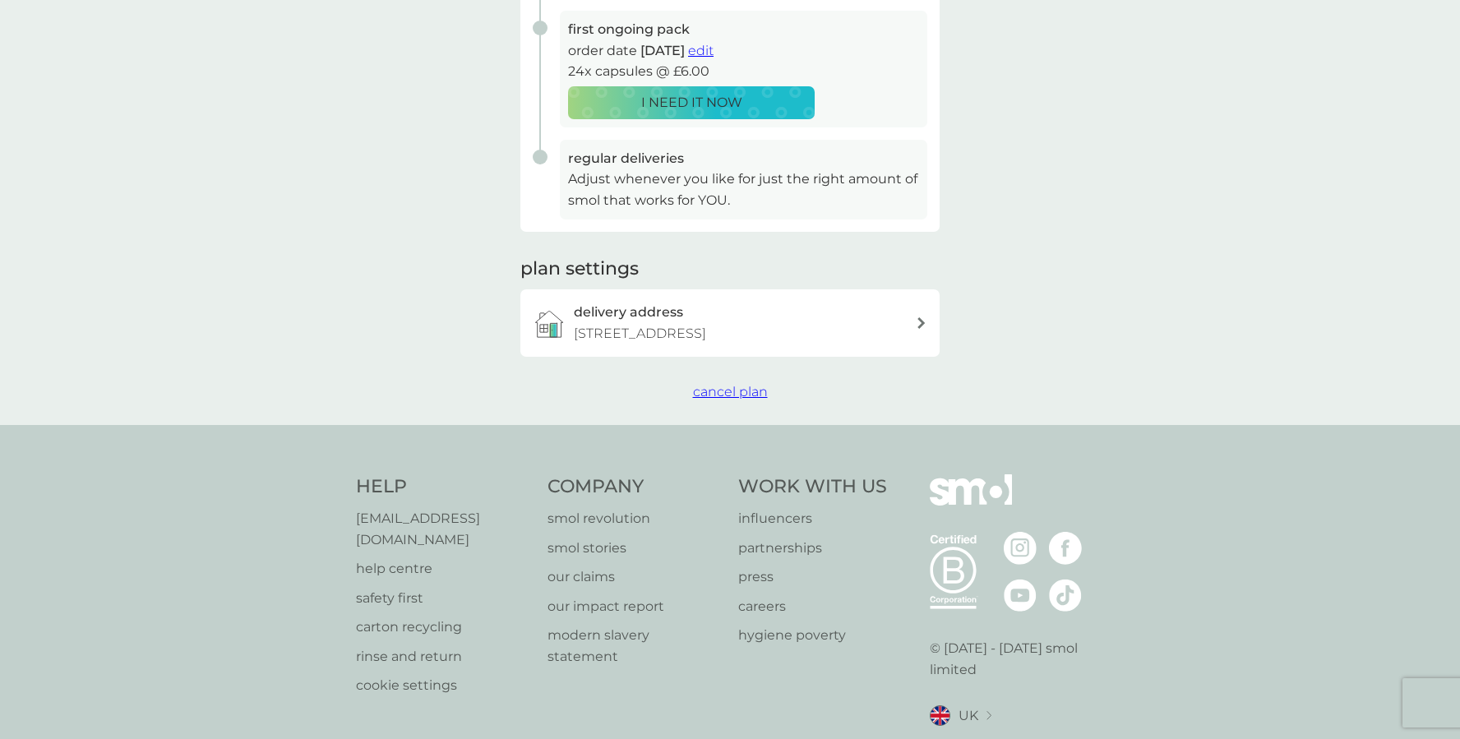
click at [739, 389] on span "cancel plan" at bounding box center [730, 392] width 75 height 16
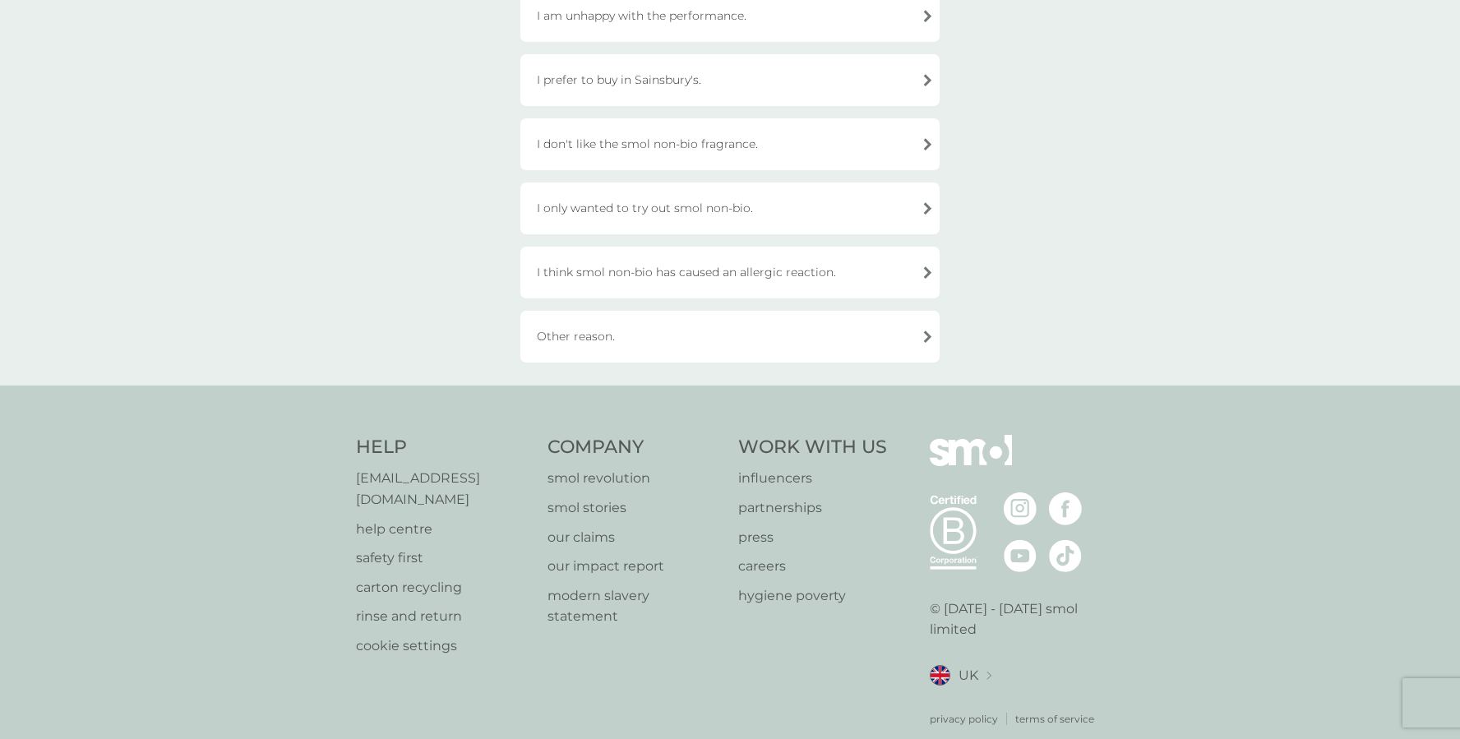
scroll to position [542, 0]
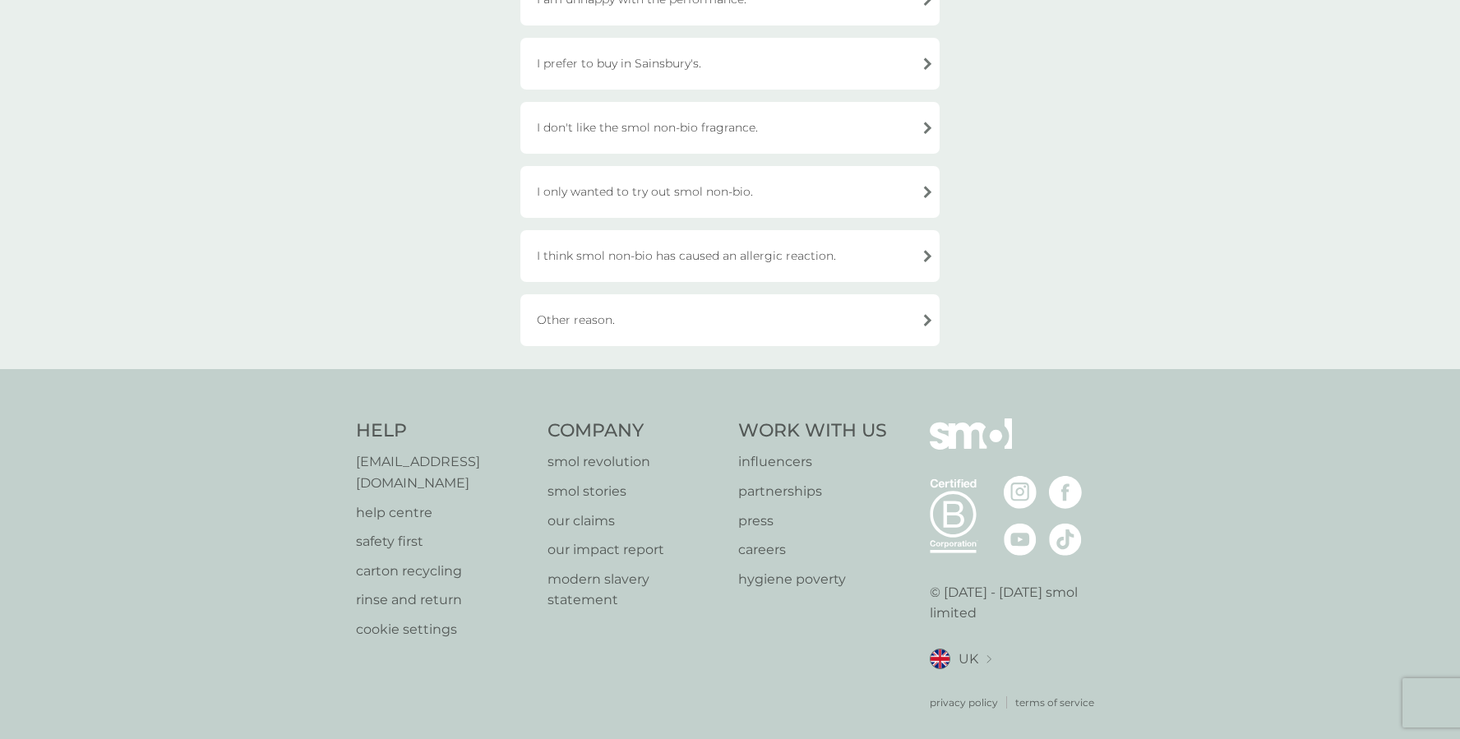
click at [584, 321] on div "Other reason." at bounding box center [729, 320] width 419 height 52
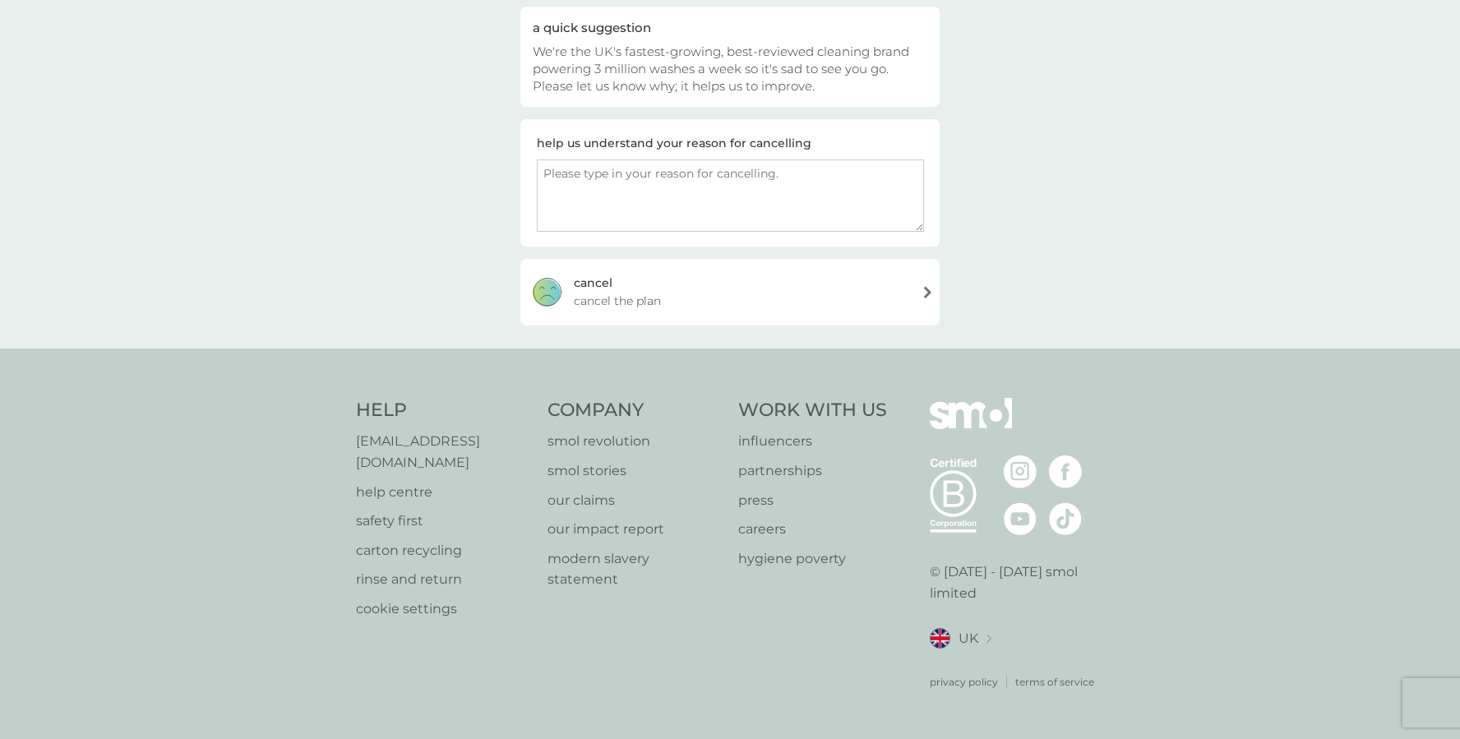
scroll to position [149, 0]
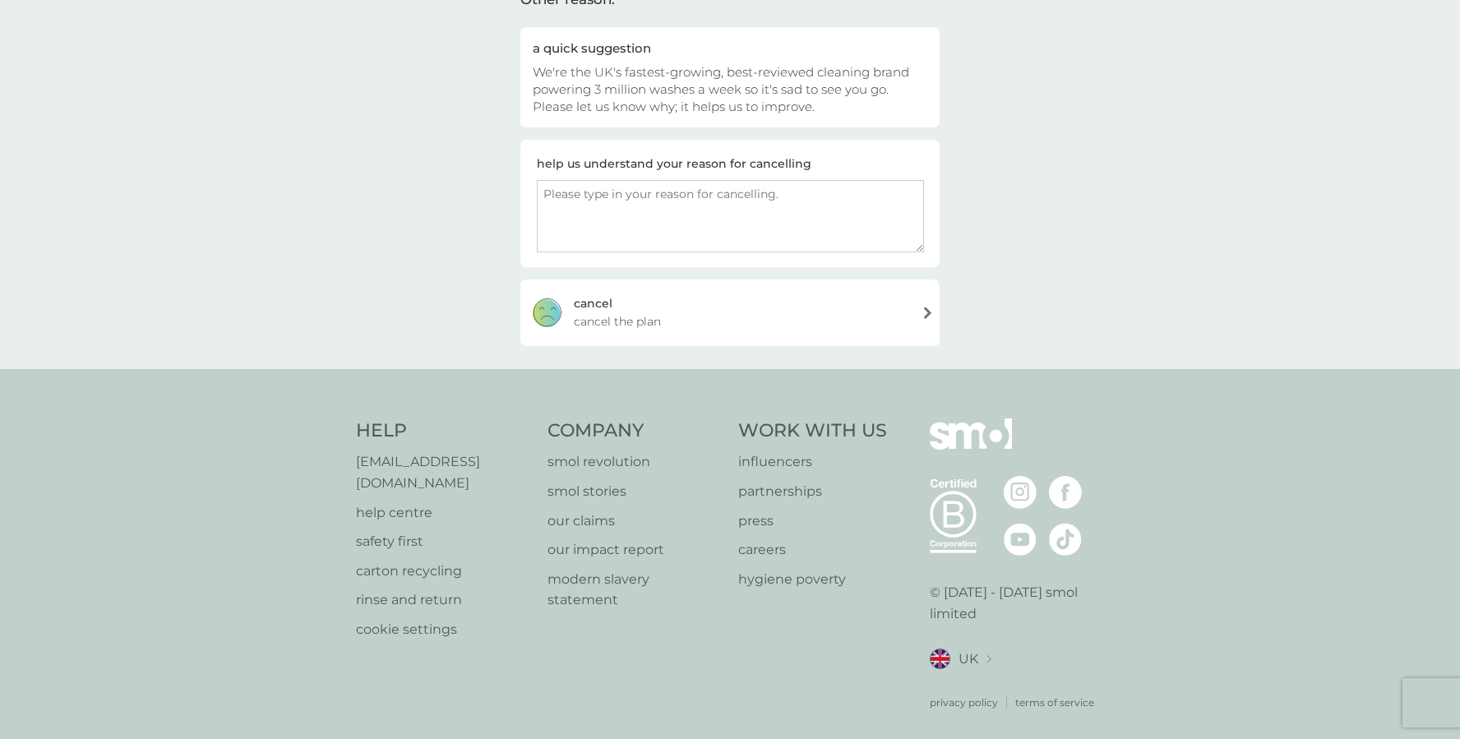
click at [610, 319] on span "cancel the plan" at bounding box center [617, 321] width 87 height 18
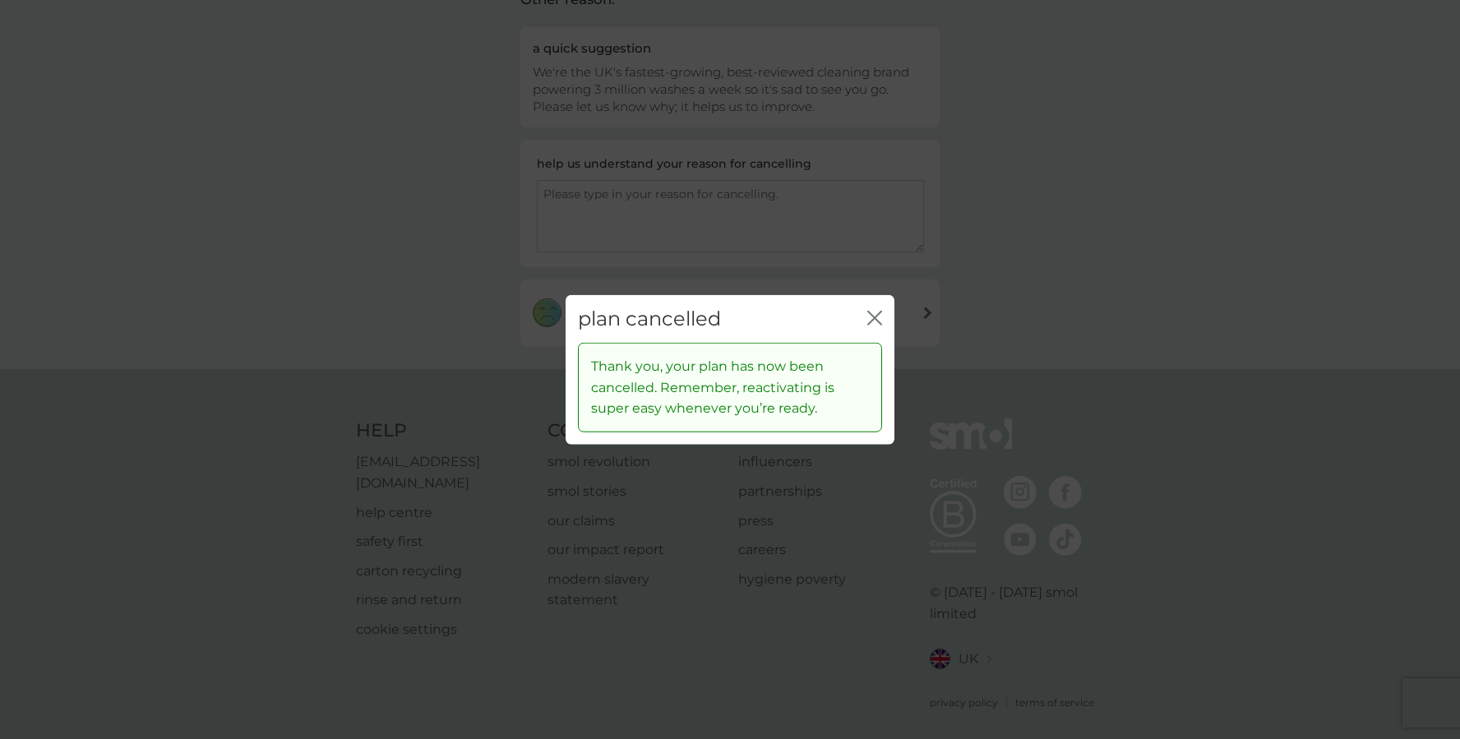
click at [867, 319] on div "plan cancelled close" at bounding box center [729, 318] width 329 height 48
click at [874, 320] on icon "close" at bounding box center [871, 317] width 7 height 13
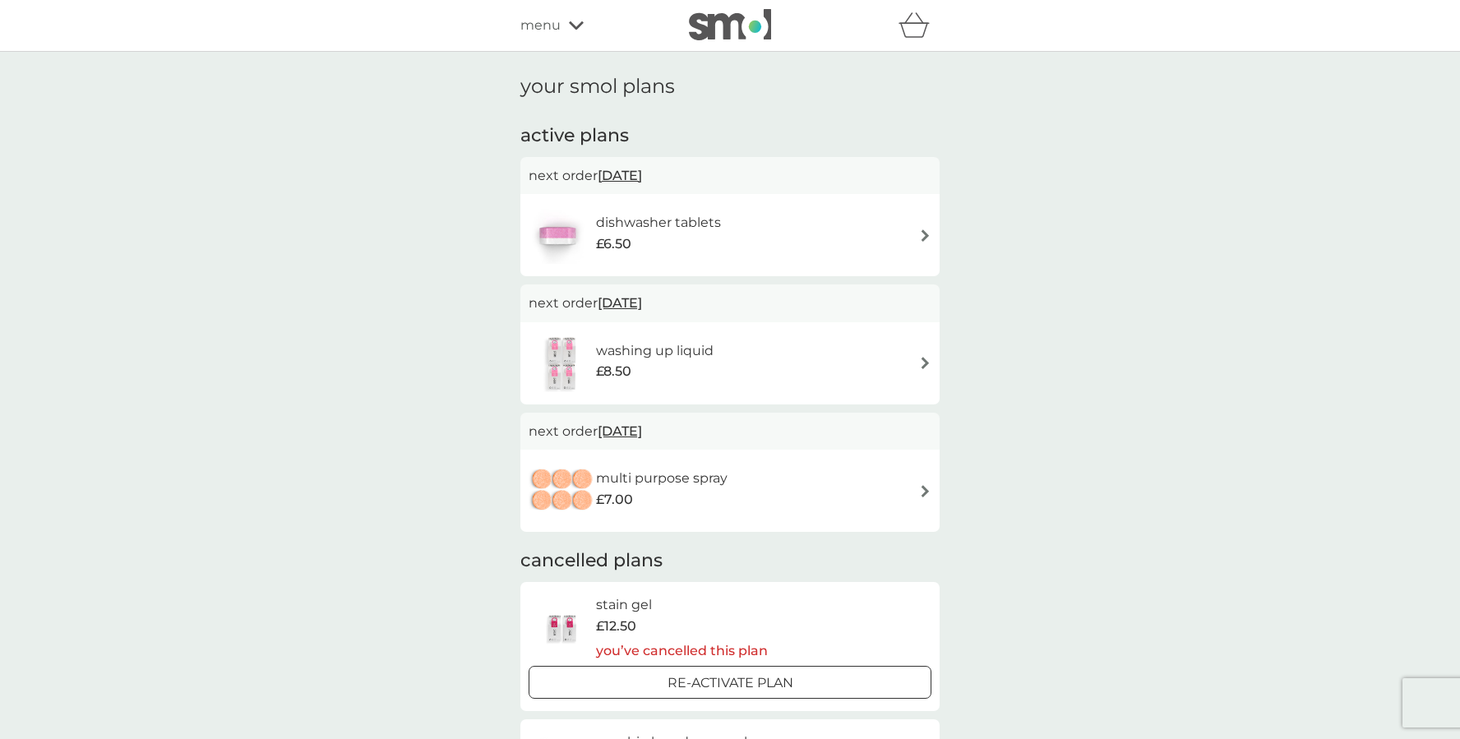
click at [551, 22] on span "menu" at bounding box center [540, 25] width 40 height 21
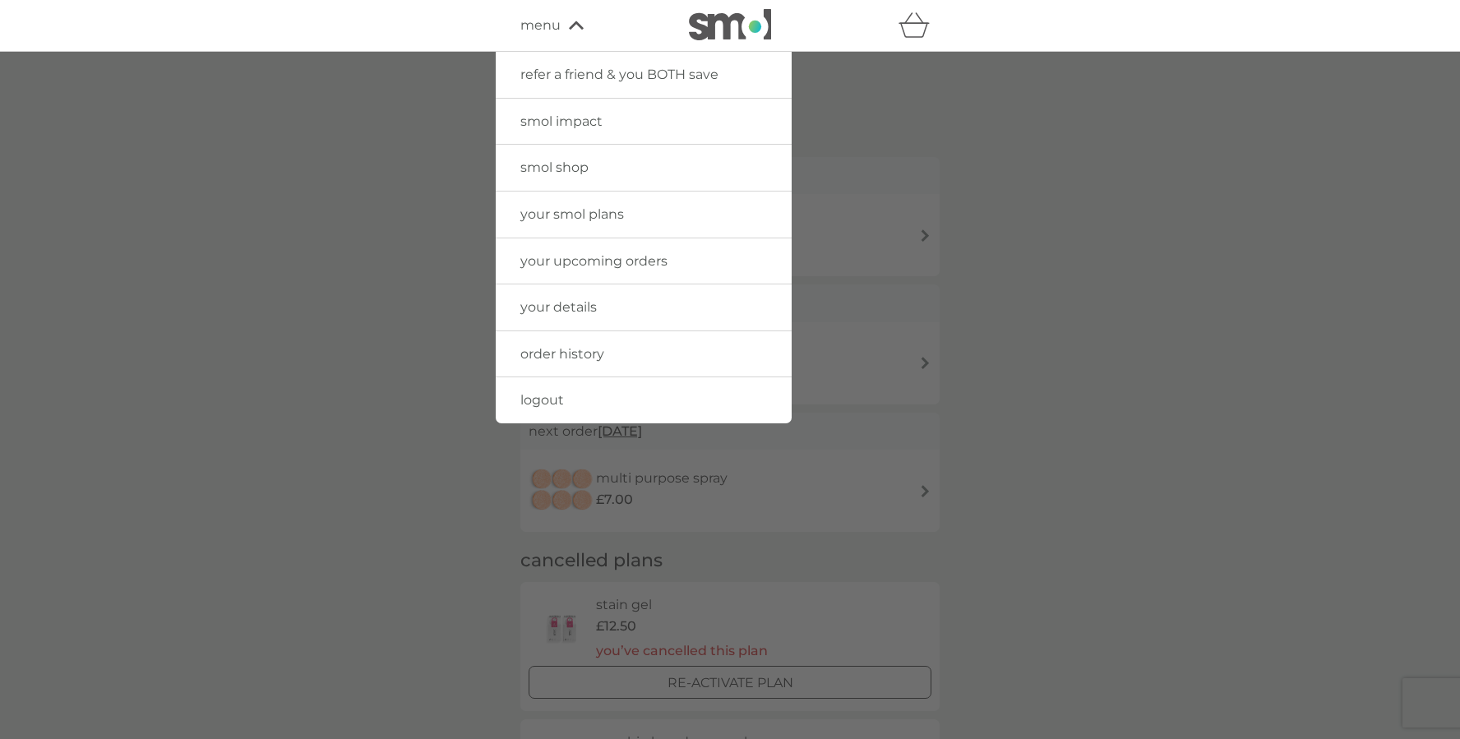
click at [547, 392] on link "logout" at bounding box center [644, 400] width 296 height 46
